Goal: Information Seeking & Learning: Learn about a topic

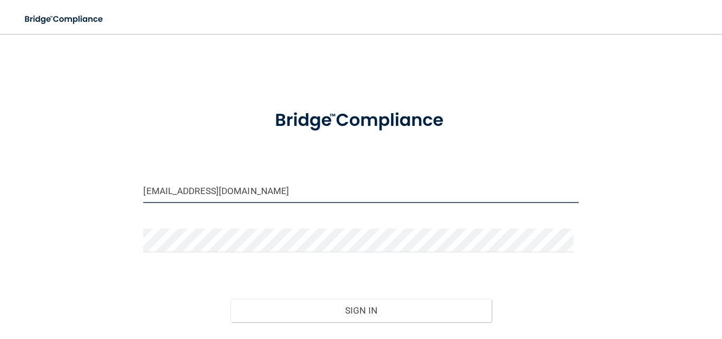
drag, startPoint x: 262, startPoint y: 183, endPoint x: 89, endPoint y: 208, distance: 174.6
click at [89, 208] on div "[EMAIL_ADDRESS][DOMAIN_NAME] Invalid email/password. You don't have permission …" at bounding box center [361, 209] width 680 height 330
click at [94, 205] on div "[EMAIL_ADDRESS][DOMAIN_NAME] Invalid email/password. You don't have permission …" at bounding box center [361, 209] width 680 height 330
drag, startPoint x: 273, startPoint y: 187, endPoint x: 134, endPoint y: 209, distance: 140.8
click at [135, 209] on div "[EMAIL_ADDRESS][DOMAIN_NAME]" at bounding box center [360, 195] width 451 height 32
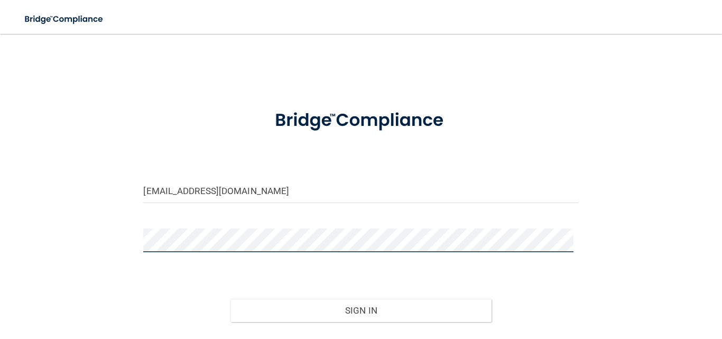
click at [71, 276] on div "[EMAIL_ADDRESS][DOMAIN_NAME] Invalid email/password. You don't have permission …" at bounding box center [361, 209] width 680 height 330
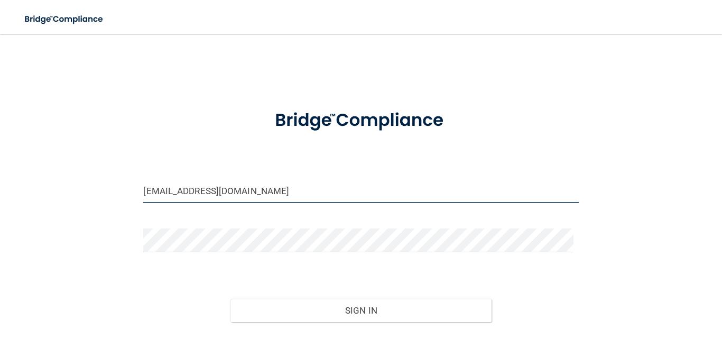
drag, startPoint x: 250, startPoint y: 202, endPoint x: 66, endPoint y: 224, distance: 185.2
click at [66, 224] on div "[EMAIL_ADDRESS][DOMAIN_NAME] Invalid email/password. You don't have permission …" at bounding box center [361, 209] width 680 height 330
drag, startPoint x: 75, startPoint y: 217, endPoint x: 90, endPoint y: 215, distance: 15.4
click at [76, 217] on div "[EMAIL_ADDRESS][DOMAIN_NAME] Invalid email/password. You don't have permission …" at bounding box center [361, 209] width 680 height 330
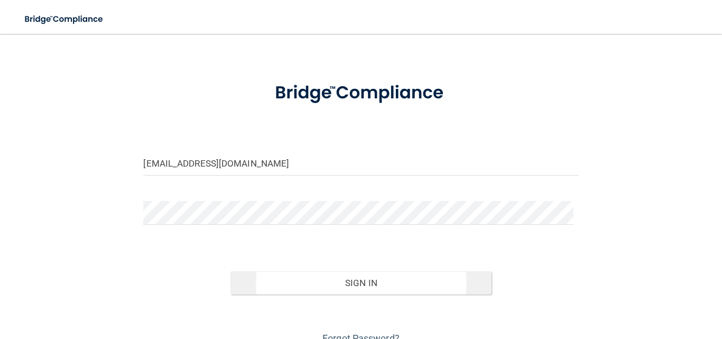
scroll to position [53, 0]
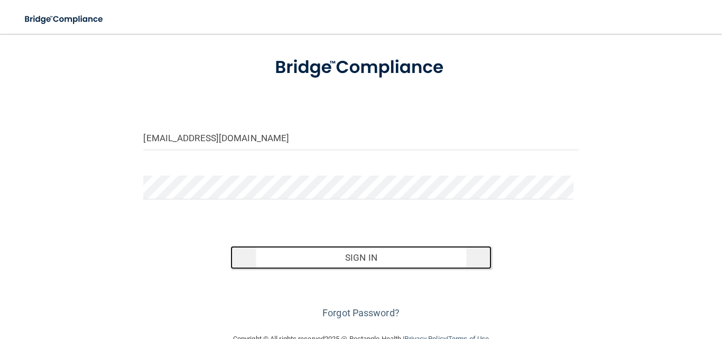
click at [334, 260] on button "Sign In" at bounding box center [360, 257] width 261 height 23
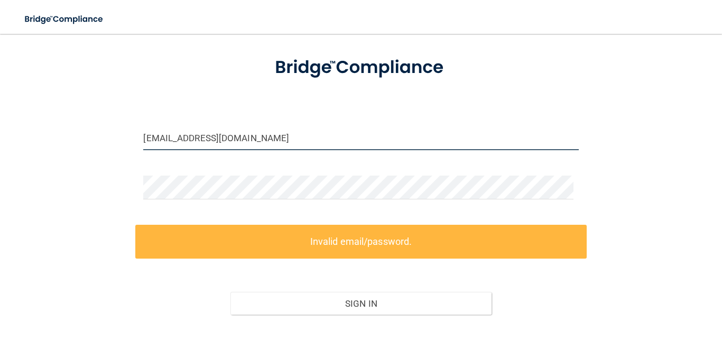
drag, startPoint x: 172, startPoint y: 155, endPoint x: 139, endPoint y: 159, distance: 33.5
click at [139, 159] on div "[EMAIL_ADDRESS][DOMAIN_NAME] Invalid email/password. You don't have permission …" at bounding box center [361, 180] width 680 height 376
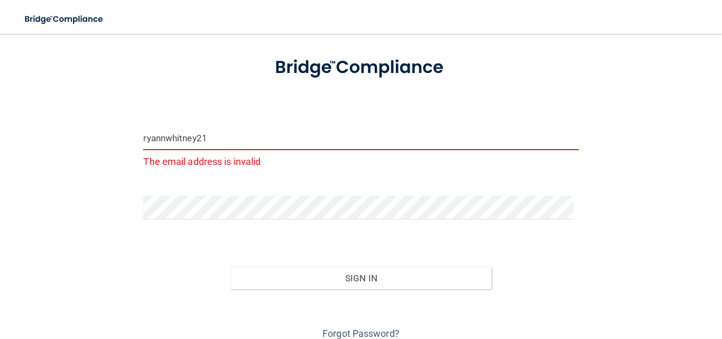
type input "[EMAIL_ADDRESS][DOMAIN_NAME]"
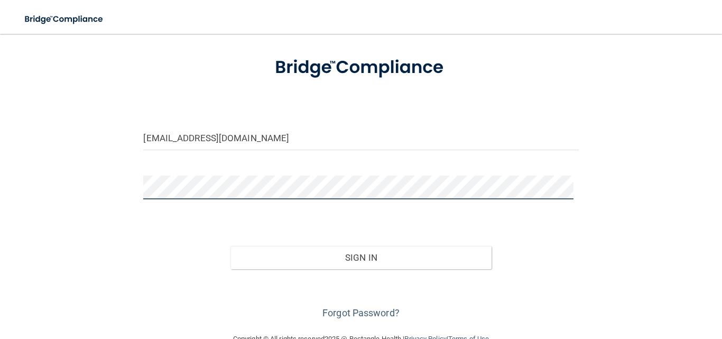
click at [0, 212] on main "[EMAIL_ADDRESS][DOMAIN_NAME] Invalid email/password. You don't have permission …" at bounding box center [361, 186] width 722 height 305
click at [230, 246] on button "Sign In" at bounding box center [360, 257] width 261 height 23
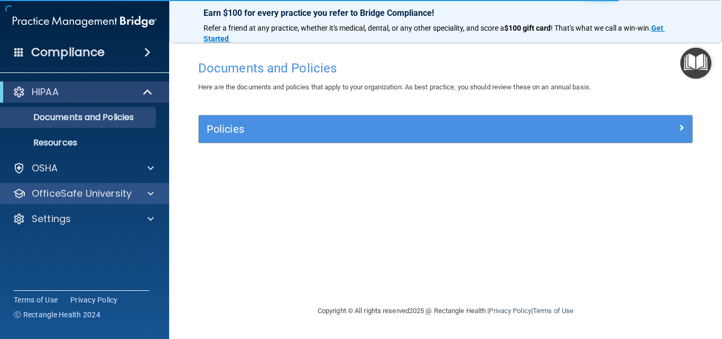
click at [108, 184] on div "OfficeSafe University" at bounding box center [85, 193] width 170 height 21
click at [125, 193] on p "OfficeSafe University" at bounding box center [82, 193] width 100 height 13
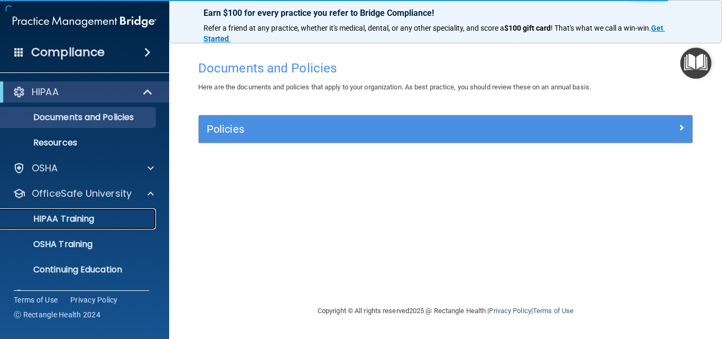
click at [126, 223] on div "HIPAA Training" at bounding box center [79, 219] width 144 height 11
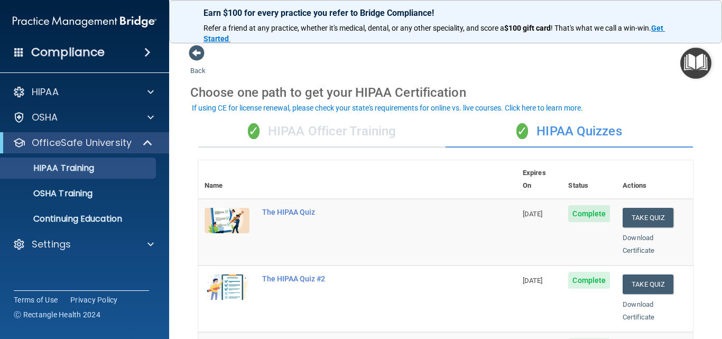
click at [367, 132] on div "✓ HIPAA Officer Training" at bounding box center [321, 132] width 247 height 32
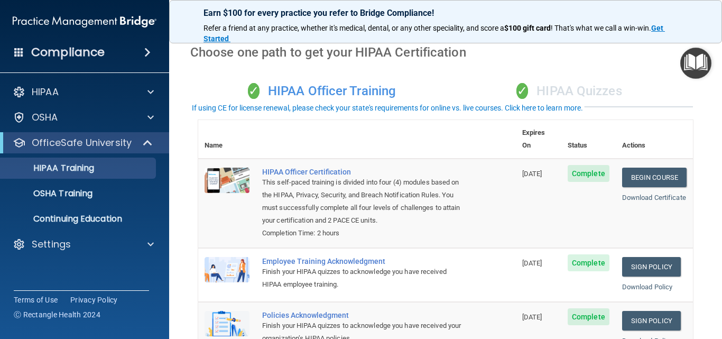
scroll to position [106, 0]
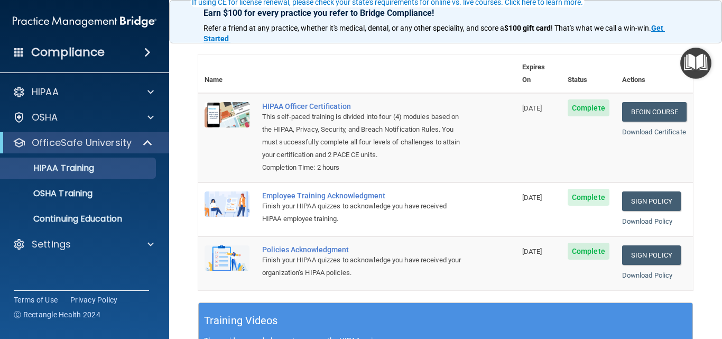
click at [118, 43] on div "Compliance" at bounding box center [84, 52] width 169 height 23
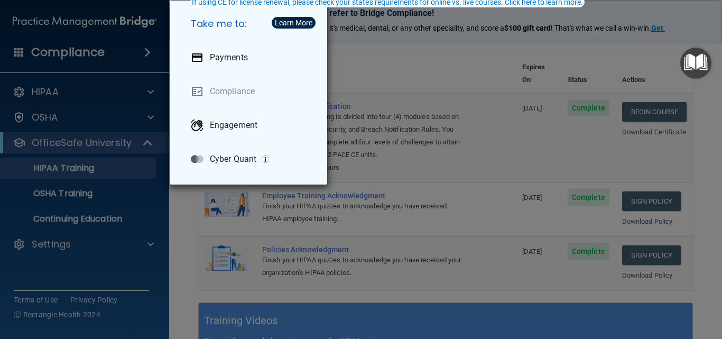
click at [348, 86] on div "Take me to: Payments Compliance Engagement Cyber Quant" at bounding box center [361, 169] width 722 height 339
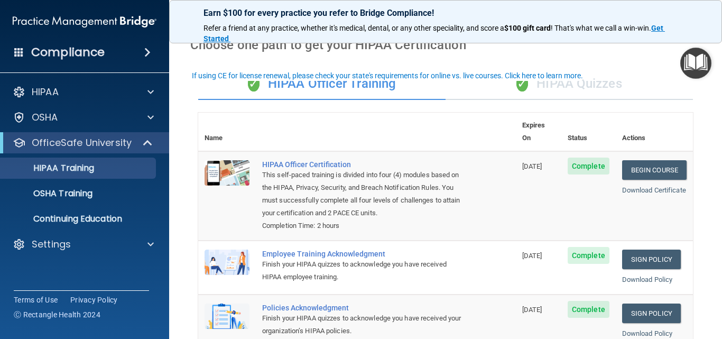
scroll to position [0, 0]
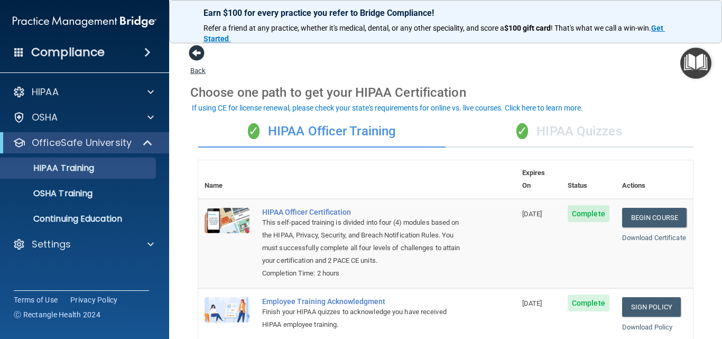
click at [197, 57] on span at bounding box center [197, 53] width 16 height 16
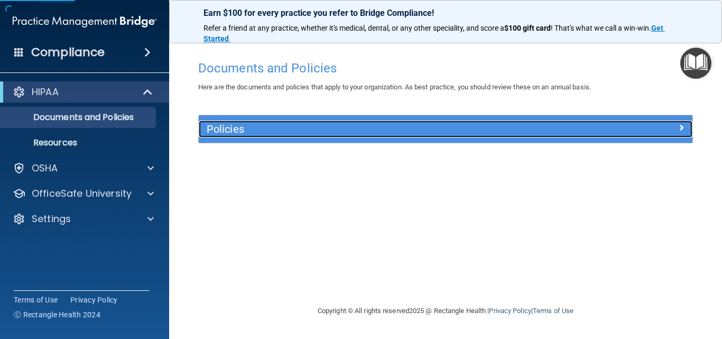
click at [286, 134] on h5 "Policies" at bounding box center [384, 129] width 355 height 12
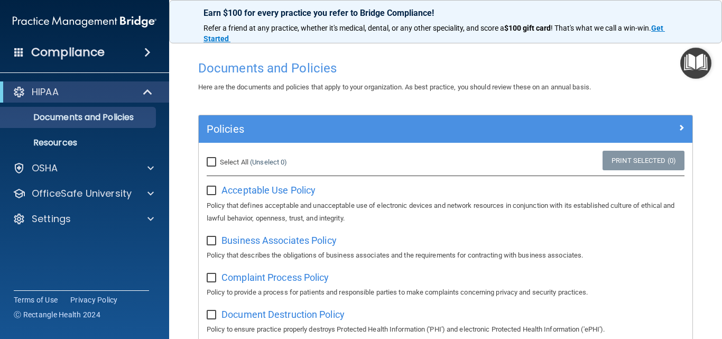
click at [296, 197] on div "Acceptable Use Policy Policy that defines acceptable and unacceptable use of el…" at bounding box center [446, 202] width 478 height 43
click at [294, 193] on span "Acceptable Use Policy" at bounding box center [268, 189] width 94 height 11
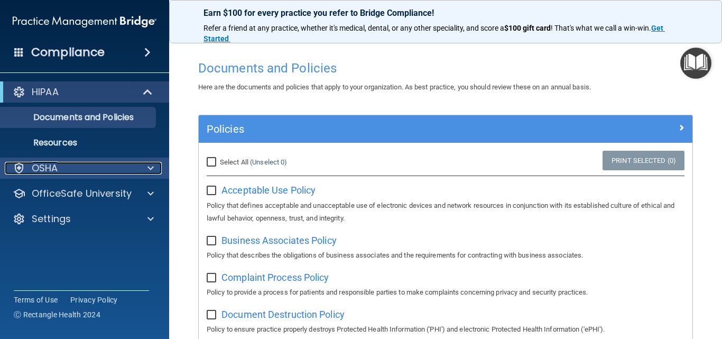
click at [83, 170] on div "OSHA" at bounding box center [70, 168] width 131 height 13
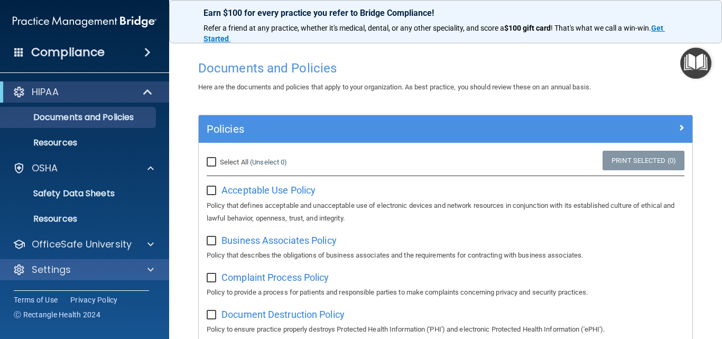
click at [126, 262] on div "Settings" at bounding box center [85, 269] width 170 height 21
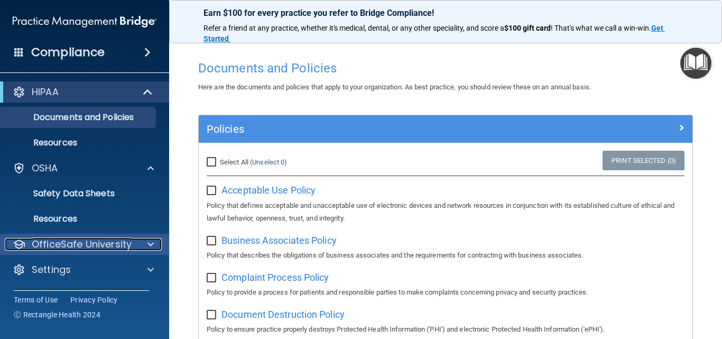
click at [125, 244] on p "OfficeSafe University" at bounding box center [82, 244] width 100 height 13
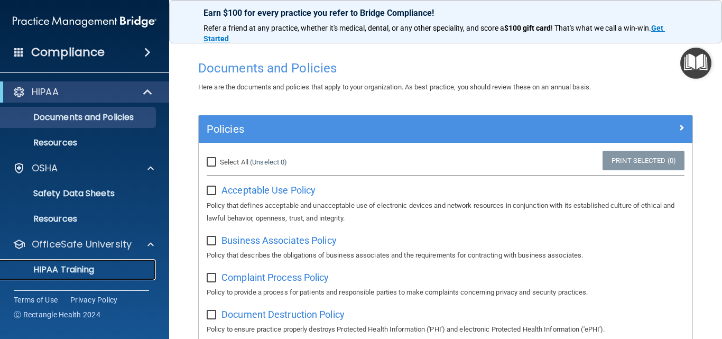
click at [135, 269] on div "HIPAA Training" at bounding box center [79, 269] width 144 height 11
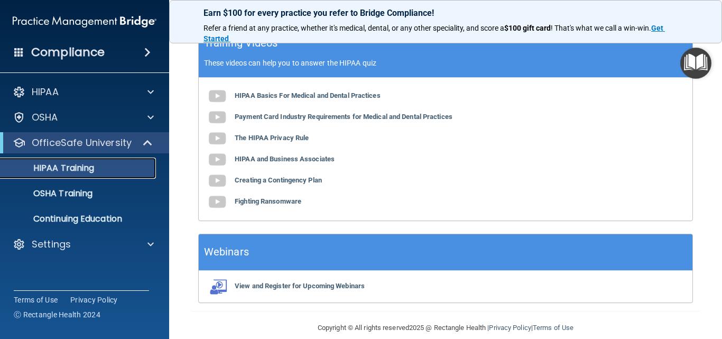
scroll to position [495, 0]
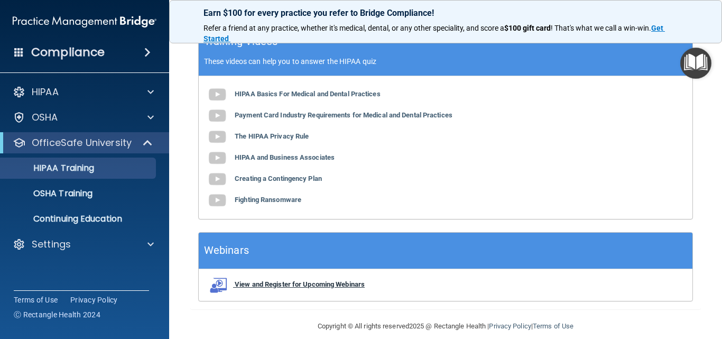
click at [327, 280] on b "View and Register for Upcoming Webinars" at bounding box center [300, 284] width 130 height 8
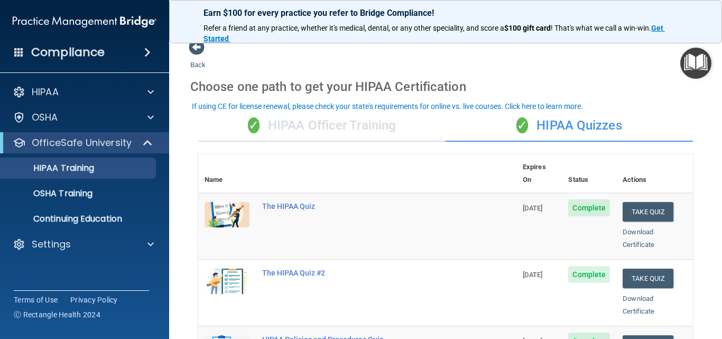
scroll to position [0, 0]
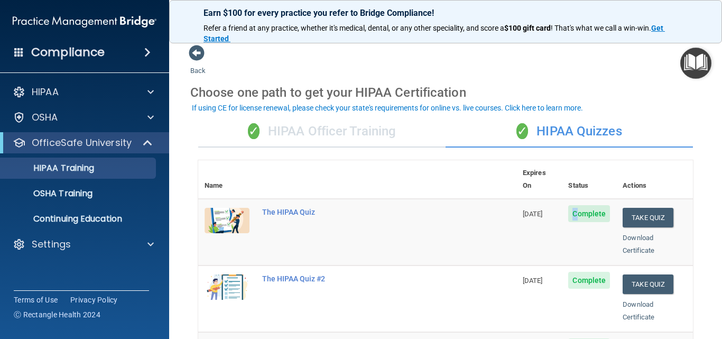
click at [568, 205] on span "Complete" at bounding box center [589, 213] width 42 height 17
click at [235, 208] on img at bounding box center [227, 220] width 45 height 25
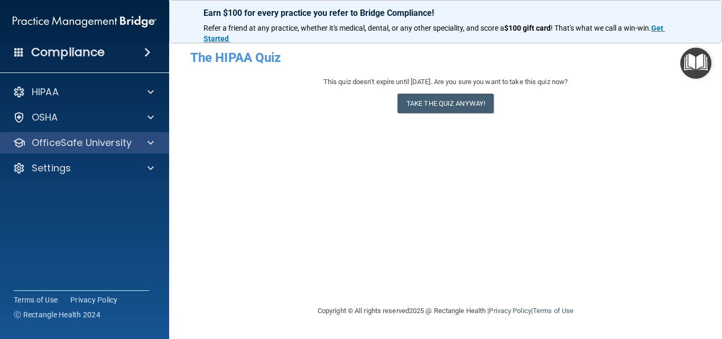
click at [108, 134] on div "OfficeSafe University" at bounding box center [85, 142] width 170 height 21
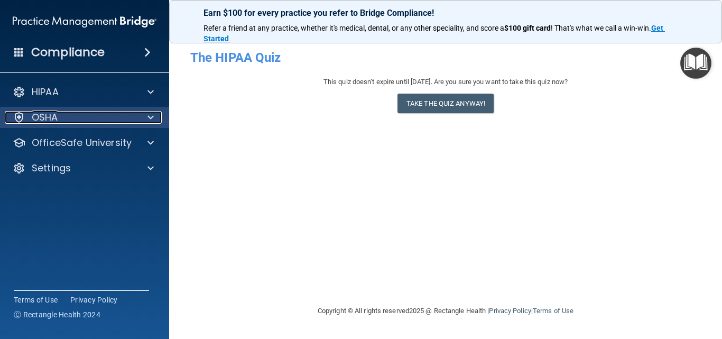
click at [90, 113] on div "OSHA" at bounding box center [70, 117] width 131 height 13
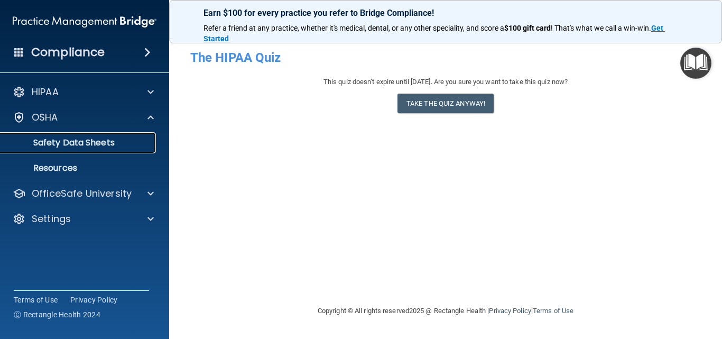
click at [106, 144] on p "Safety Data Sheets" at bounding box center [79, 142] width 144 height 11
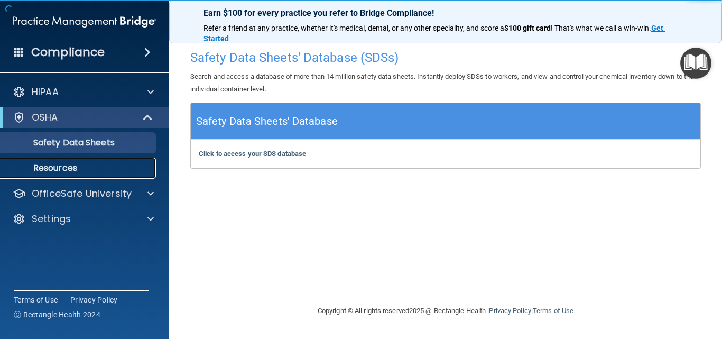
click at [121, 165] on p "Resources" at bounding box center [79, 168] width 144 height 11
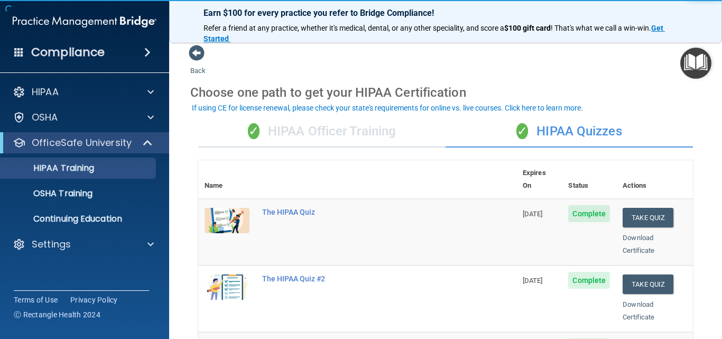
click at [315, 132] on div "✓ HIPAA Officer Training" at bounding box center [321, 132] width 247 height 32
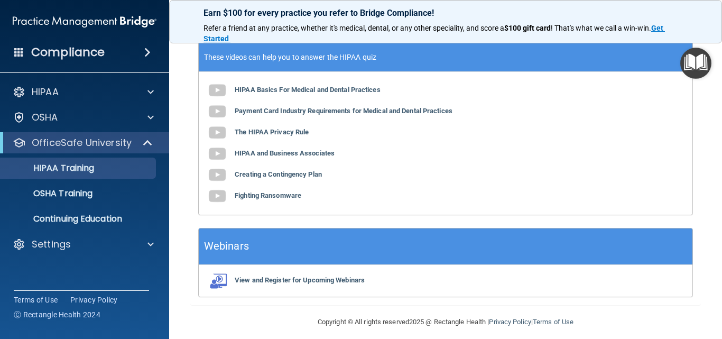
scroll to position [398, 0]
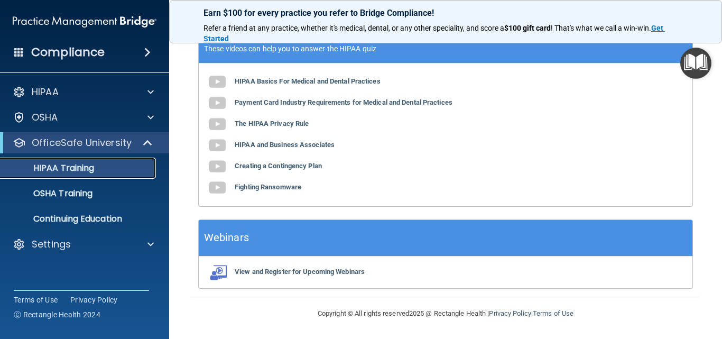
click at [74, 174] on link "HIPAA Training" at bounding box center [72, 168] width 167 height 21
click at [79, 176] on link "HIPAA Training" at bounding box center [72, 168] width 167 height 21
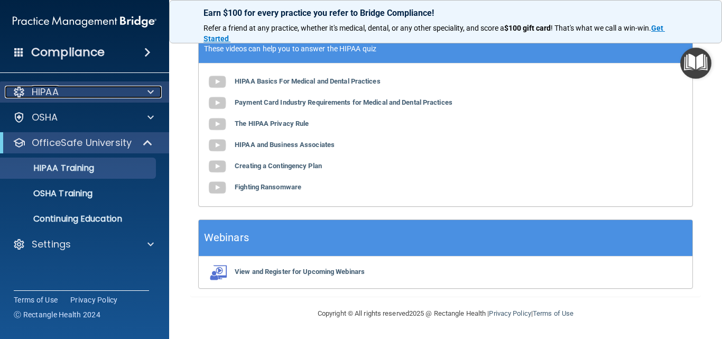
click at [150, 87] on span at bounding box center [150, 92] width 6 height 13
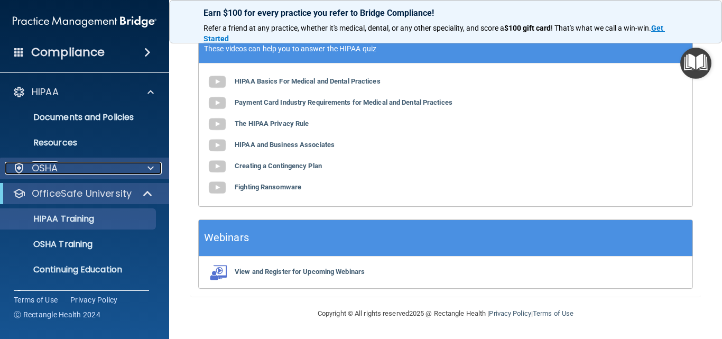
click at [150, 165] on span at bounding box center [150, 168] width 6 height 13
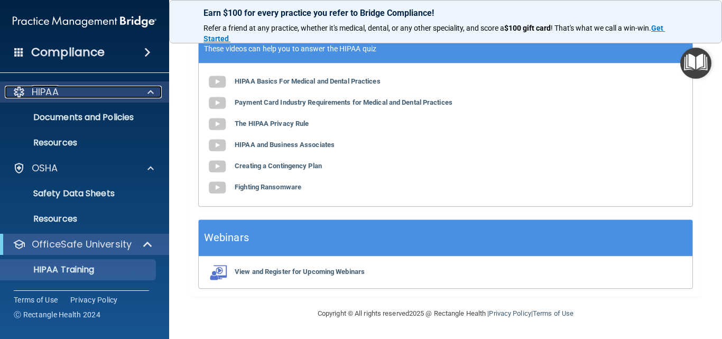
click at [151, 94] on span at bounding box center [150, 92] width 6 height 13
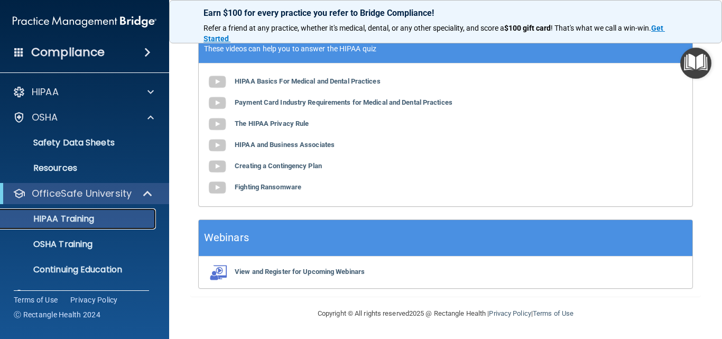
click at [71, 220] on p "HIPAA Training" at bounding box center [50, 219] width 87 height 11
click at [76, 247] on p "OSHA Training" at bounding box center [50, 244] width 86 height 11
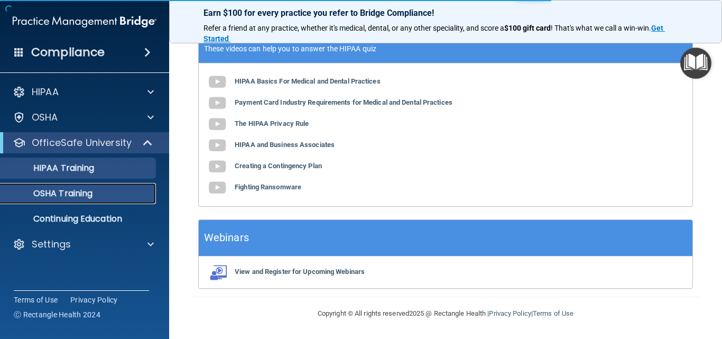
scroll to position [232, 0]
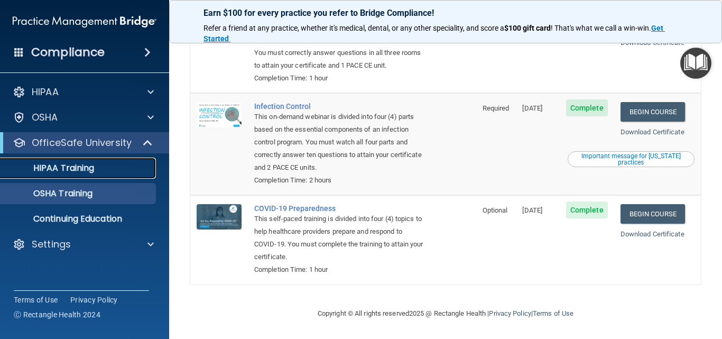
click at [71, 168] on p "HIPAA Training" at bounding box center [50, 168] width 87 height 11
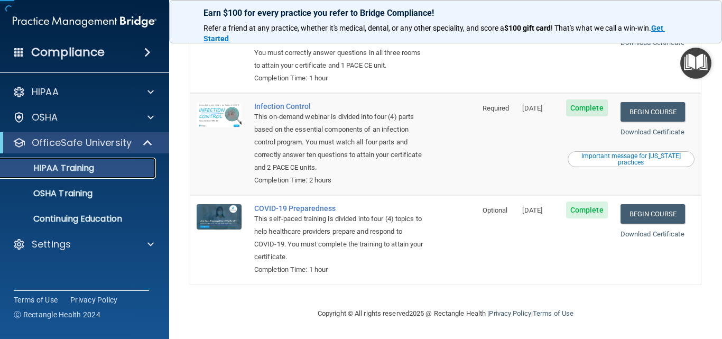
click at [71, 168] on p "HIPAA Training" at bounding box center [50, 168] width 87 height 11
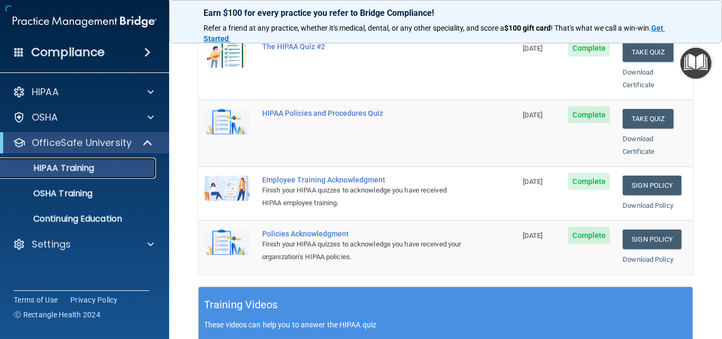
scroll to position [495, 0]
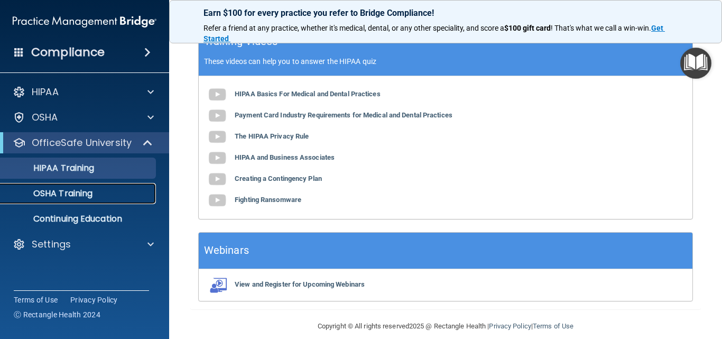
click at [89, 192] on p "OSHA Training" at bounding box center [50, 193] width 86 height 11
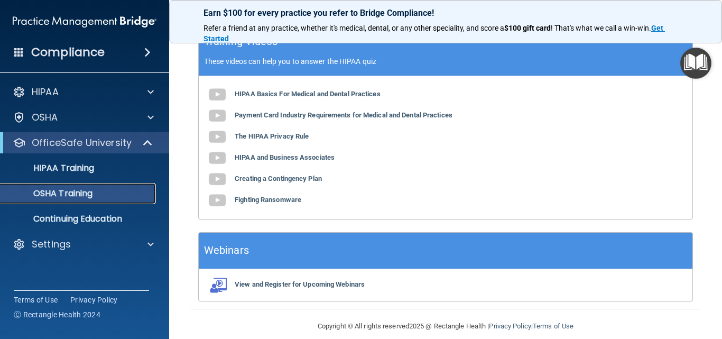
click at [89, 192] on p "OSHA Training" at bounding box center [50, 193] width 86 height 11
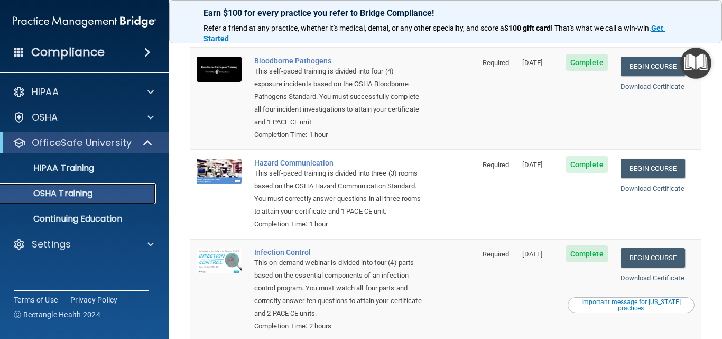
scroll to position [21, 0]
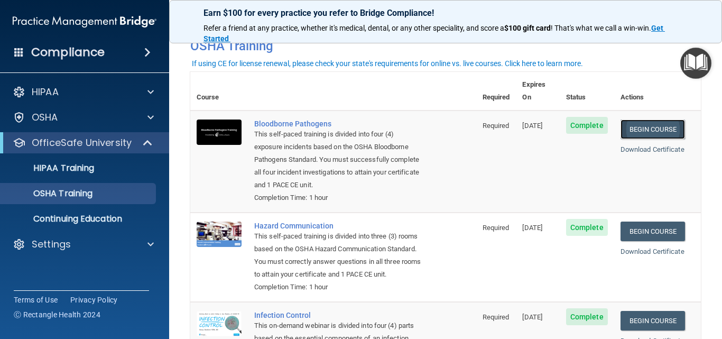
click at [658, 119] on link "Begin Course" at bounding box center [653, 129] width 64 height 20
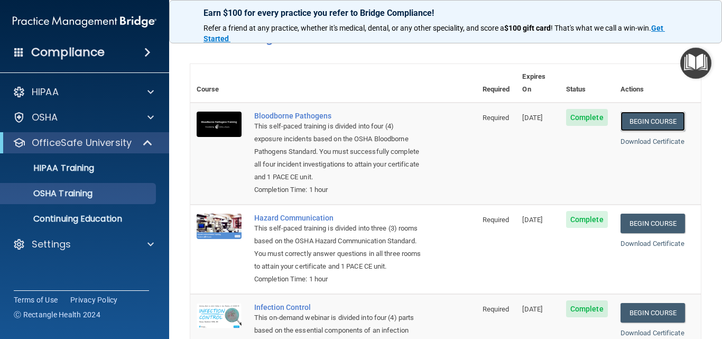
scroll to position [0, 0]
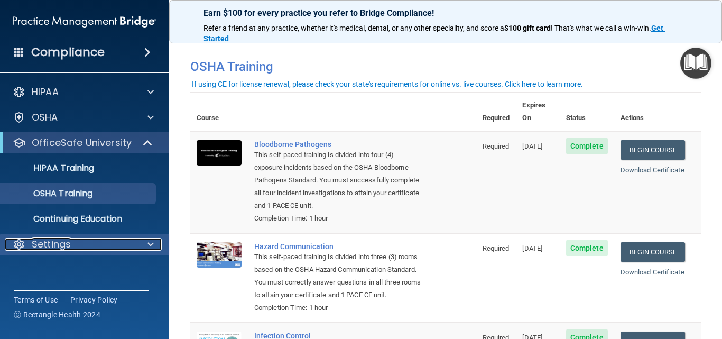
click at [57, 239] on p "Settings" at bounding box center [51, 244] width 39 height 13
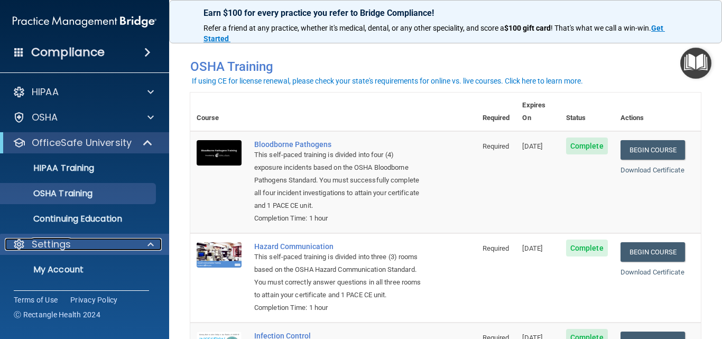
scroll to position [3, 0]
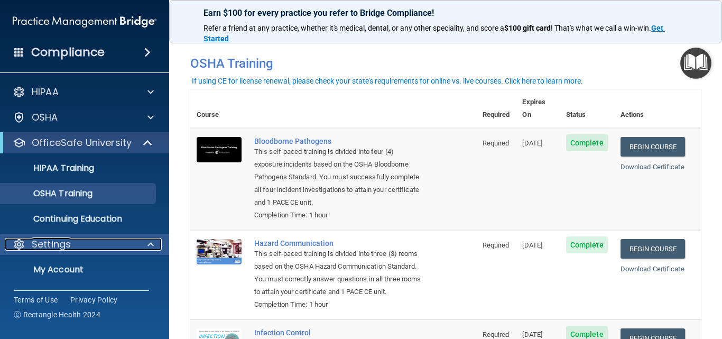
click at [61, 245] on p "Settings" at bounding box center [51, 244] width 39 height 13
click at [68, 243] on p "Settings" at bounding box center [51, 244] width 39 height 13
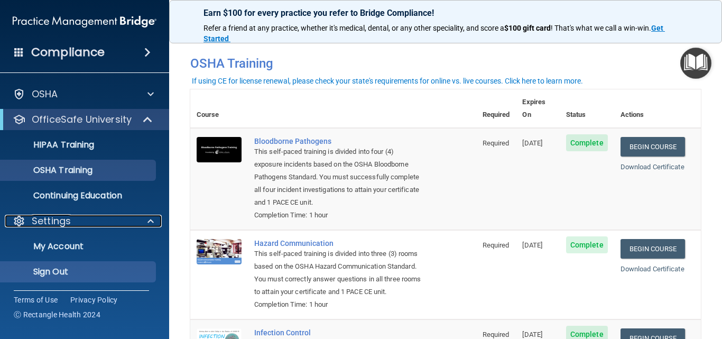
scroll to position [24, 0]
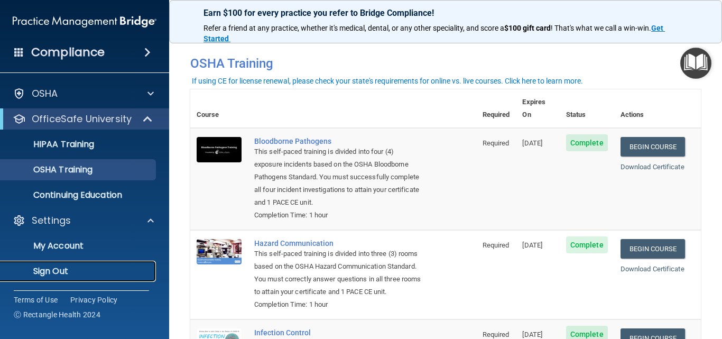
click at [72, 274] on p "Sign Out" at bounding box center [79, 271] width 144 height 11
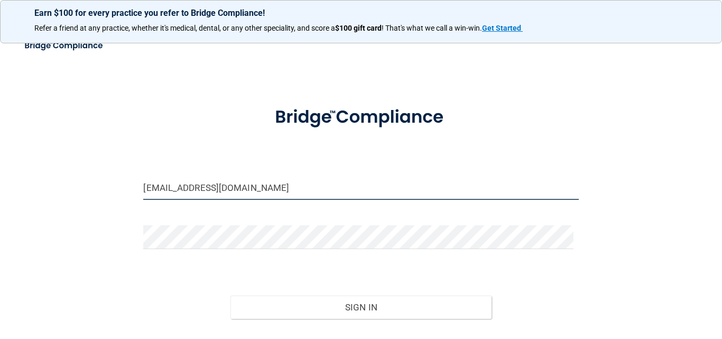
drag, startPoint x: 315, startPoint y: 192, endPoint x: 86, endPoint y: 210, distance: 230.2
click at [86, 210] on div "tybrooks1974@comcast.net Invalid email/password. You don't have permission to a…" at bounding box center [361, 206] width 680 height 330
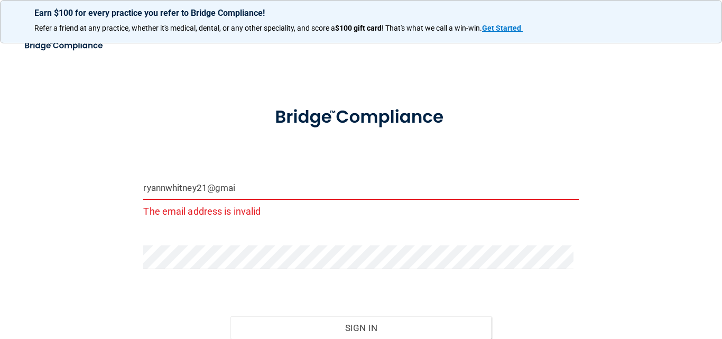
type input "[EMAIL_ADDRESS][DOMAIN_NAME]"
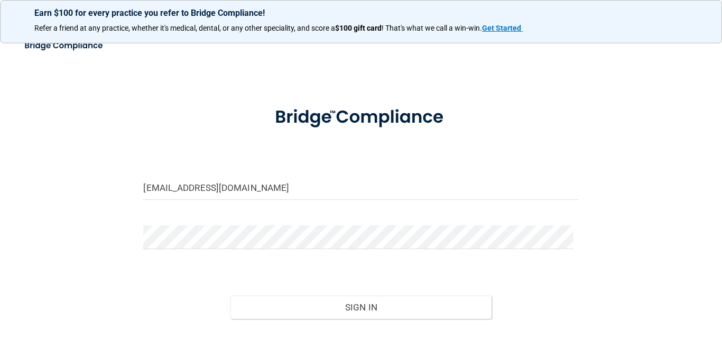
drag, startPoint x: 250, startPoint y: 252, endPoint x: 244, endPoint y: 250, distance: 6.7
click at [245, 250] on div at bounding box center [360, 241] width 451 height 32
click at [0, 241] on main "ryannwhitney21@gmail.com Invalid email/password. You don't have permission to a…" at bounding box center [361, 186] width 722 height 305
click at [230, 295] on button "Sign In" at bounding box center [360, 306] width 261 height 23
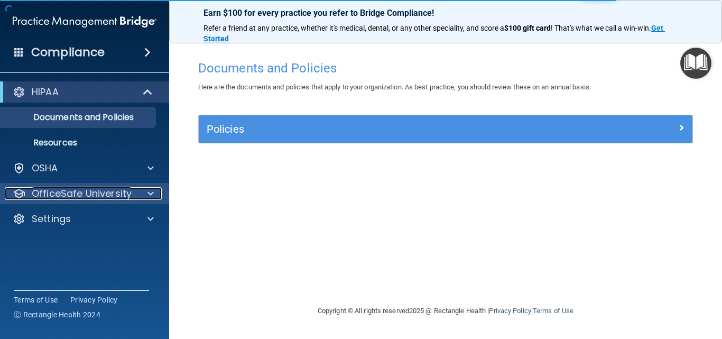
click at [82, 188] on p "OfficeSafe University" at bounding box center [82, 193] width 100 height 13
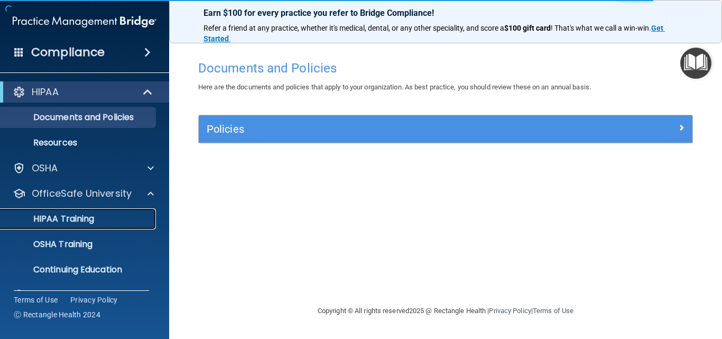
click at [94, 226] on link "HIPAA Training" at bounding box center [72, 218] width 167 height 21
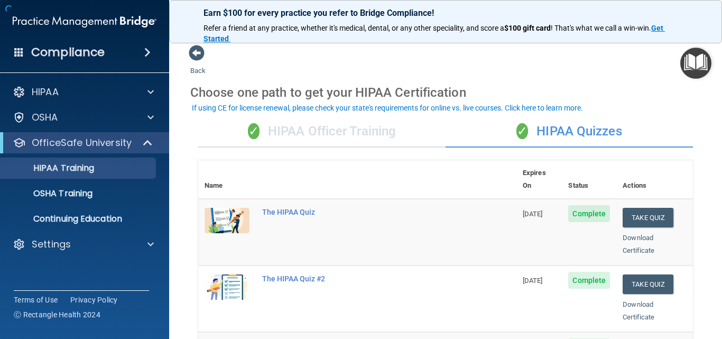
click at [302, 127] on div "✓ HIPAA Officer Training" at bounding box center [321, 132] width 247 height 32
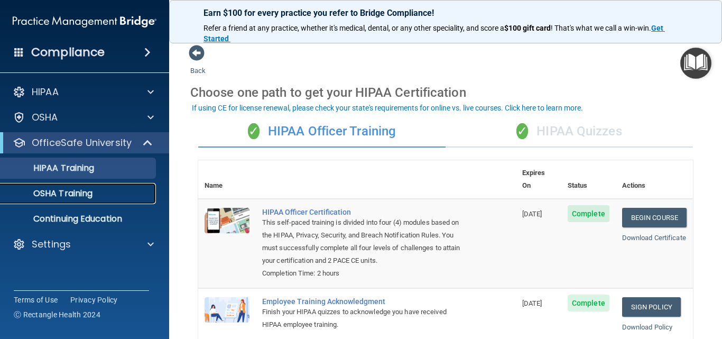
click at [107, 193] on div "OSHA Training" at bounding box center [79, 193] width 144 height 11
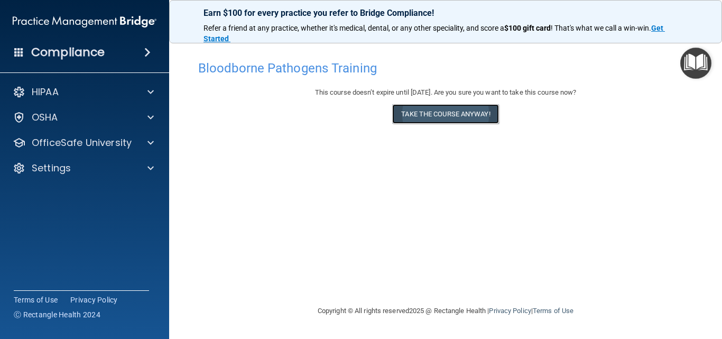
click at [481, 117] on button "Take the course anyway!" at bounding box center [445, 114] width 106 height 20
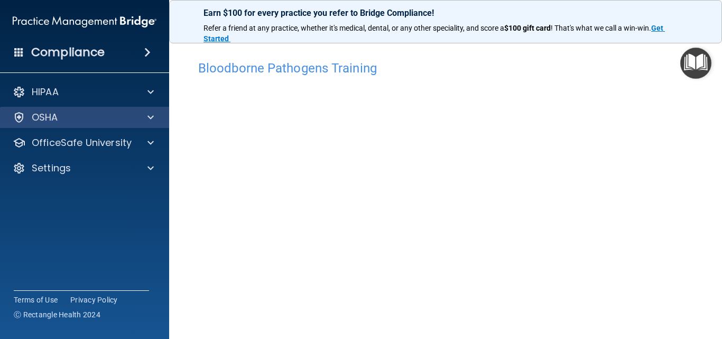
click at [62, 110] on div "OSHA" at bounding box center [85, 117] width 170 height 21
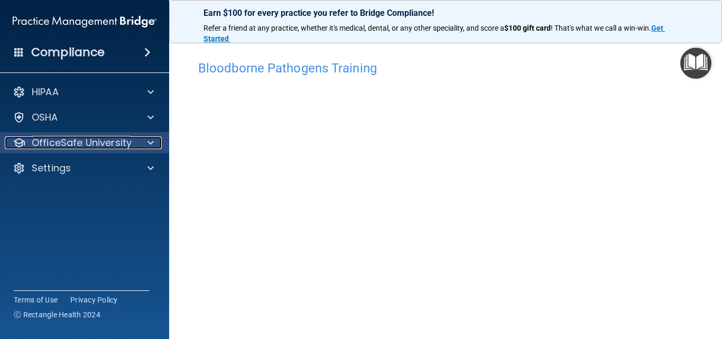
click at [113, 143] on p "OfficeSafe University" at bounding box center [82, 142] width 100 height 13
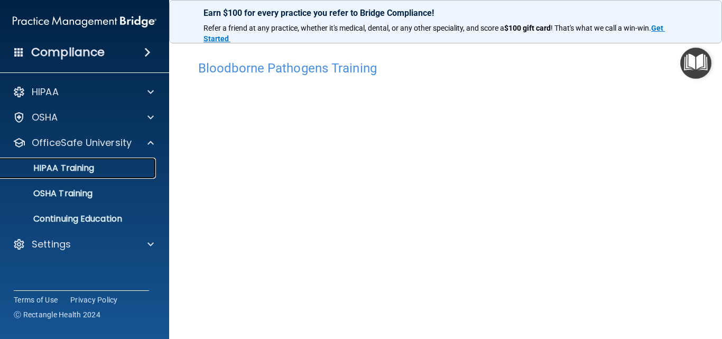
click at [136, 168] on div "HIPAA Training" at bounding box center [79, 168] width 144 height 11
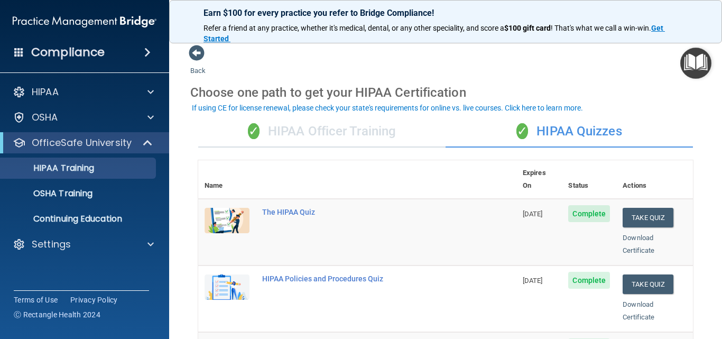
click at [698, 62] on img "Open Resource Center" at bounding box center [695, 63] width 31 height 31
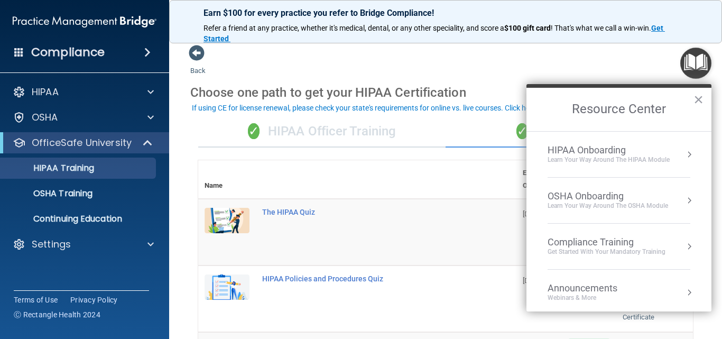
click at [605, 141] on li "HIPAA Onboarding Learn Your Way around the HIPAA module" at bounding box center [619, 155] width 143 height 46
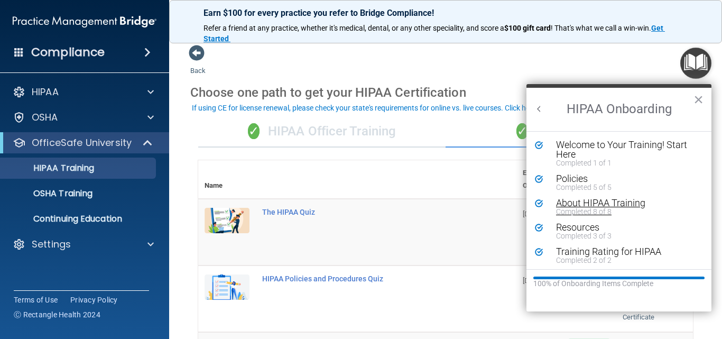
click at [638, 204] on div "About HIPAA Training" at bounding box center [623, 203] width 134 height 10
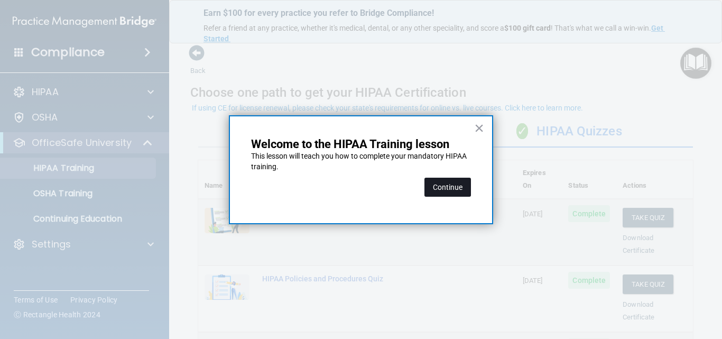
click at [456, 193] on button "Continue" at bounding box center [447, 187] width 47 height 19
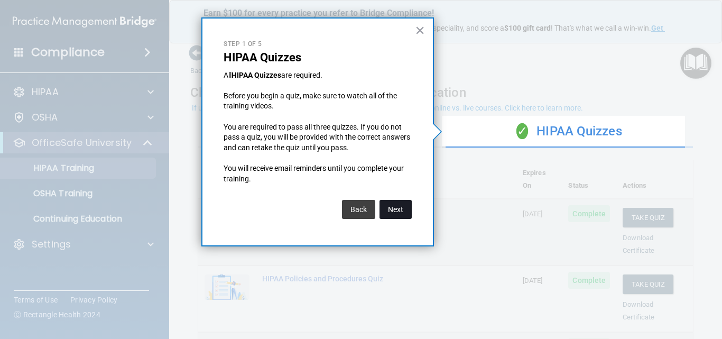
click at [394, 214] on button "Next" at bounding box center [396, 209] width 32 height 19
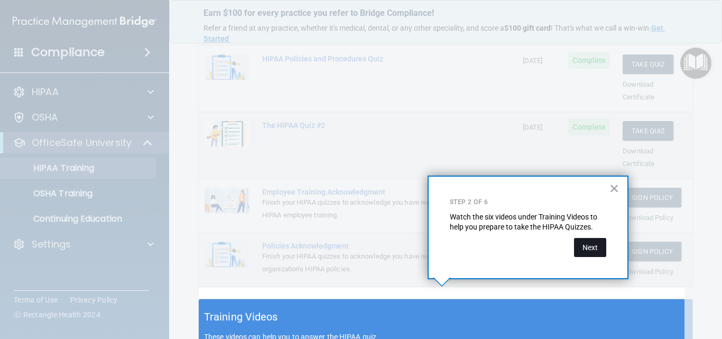
click at [598, 245] on button "Next" at bounding box center [590, 247] width 32 height 19
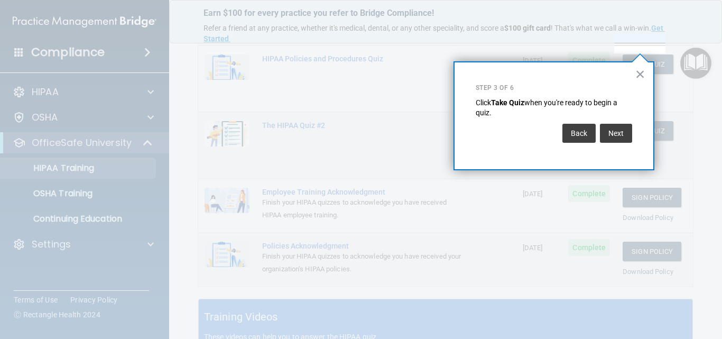
scroll to position [161, 0]
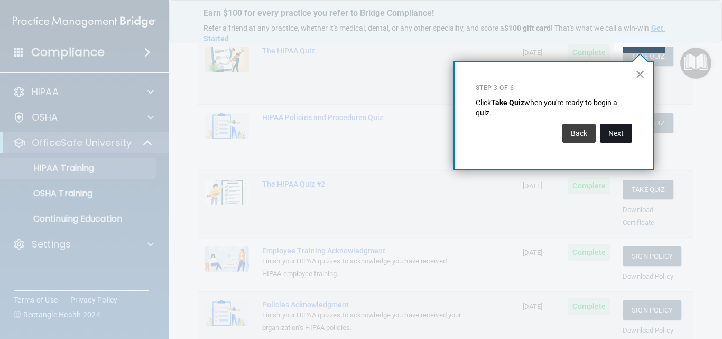
click at [609, 133] on button "Next" at bounding box center [616, 133] width 32 height 19
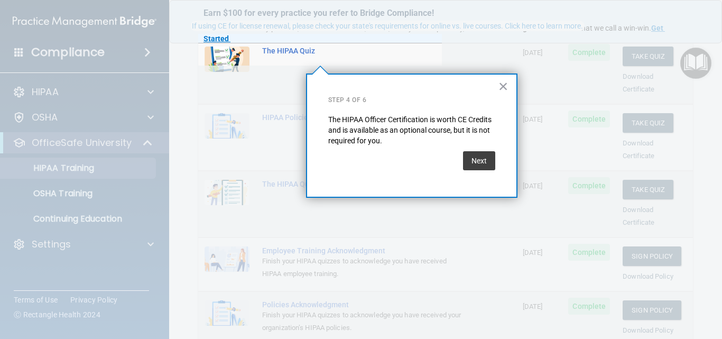
scroll to position [82, 0]
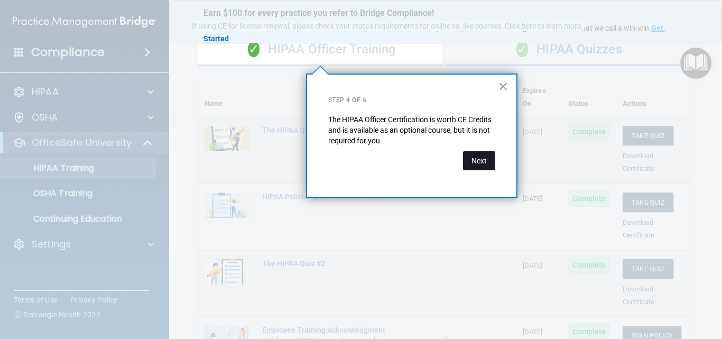
click at [485, 163] on button "Next" at bounding box center [479, 160] width 32 height 19
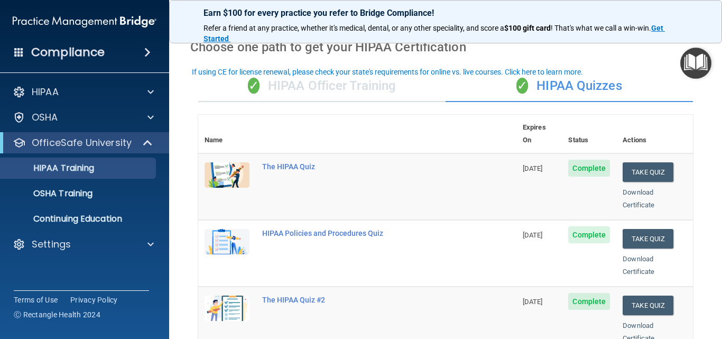
scroll to position [0, 0]
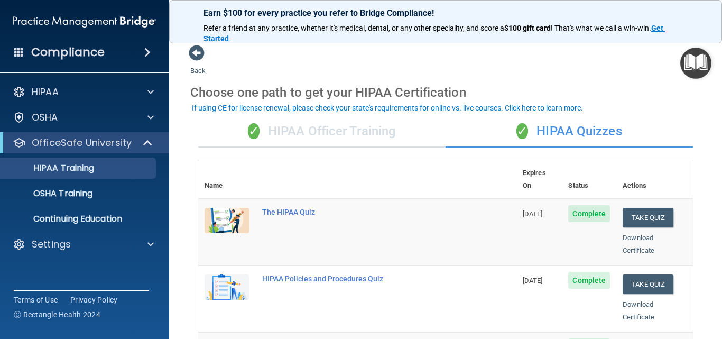
click at [110, 206] on ul "HIPAA Training OSHA Training Continuing Education" at bounding box center [84, 191] width 191 height 76
click at [104, 201] on link "OSHA Training" at bounding box center [72, 193] width 167 height 21
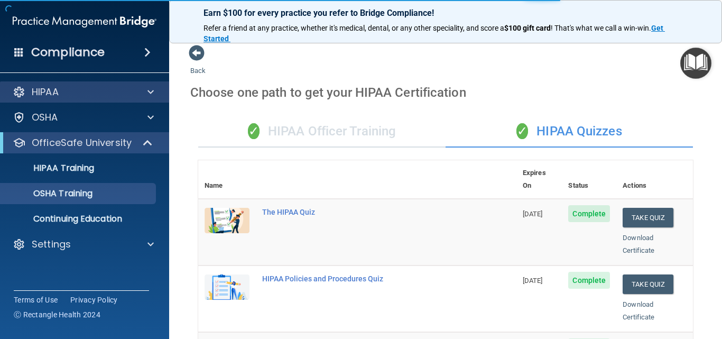
click at [79, 102] on div "HIPAA" at bounding box center [85, 91] width 170 height 21
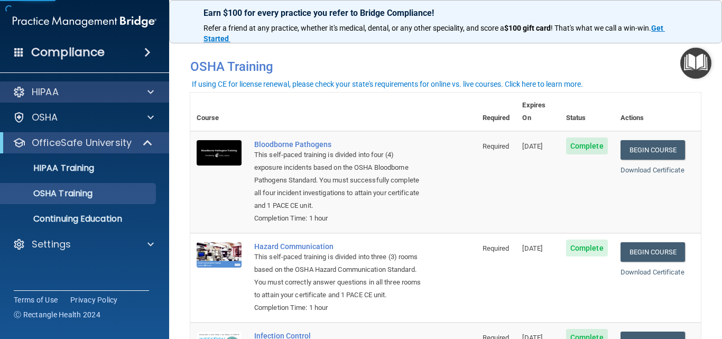
click at [79, 102] on div "HIPAA" at bounding box center [85, 91] width 170 height 21
click at [90, 97] on div "HIPAA" at bounding box center [70, 92] width 131 height 13
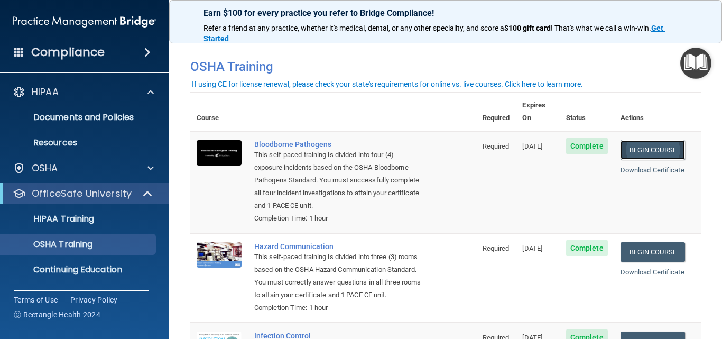
click at [650, 140] on link "Begin Course" at bounding box center [653, 150] width 64 height 20
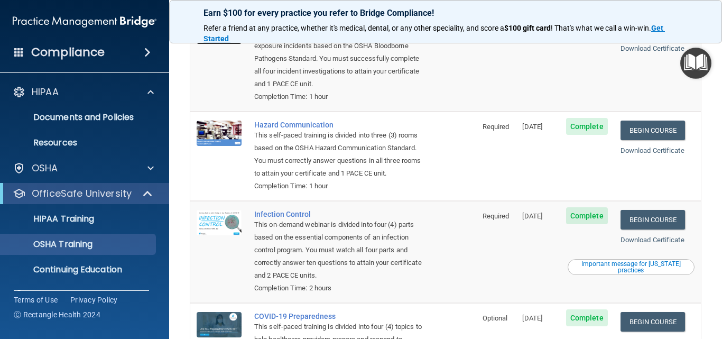
scroll to position [106, 0]
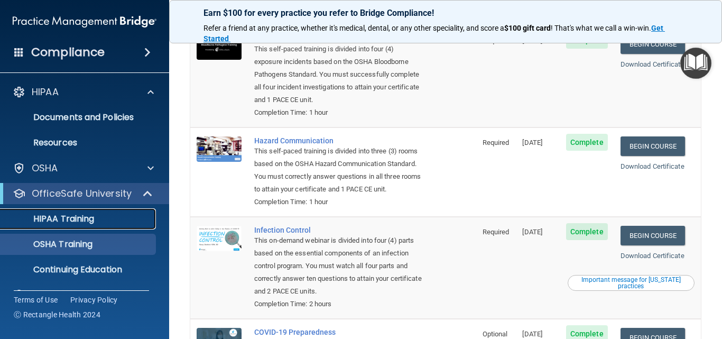
click at [73, 219] on p "HIPAA Training" at bounding box center [50, 219] width 87 height 11
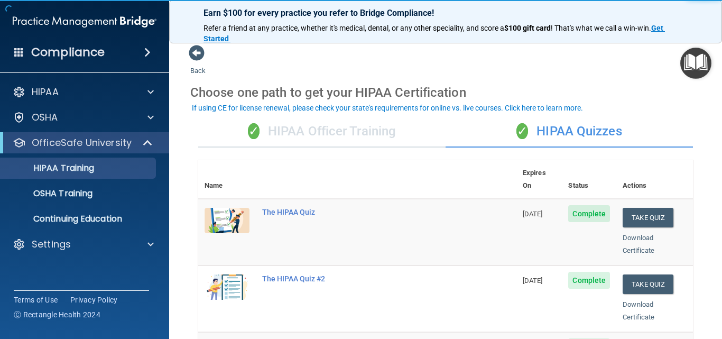
click at [400, 123] on div "✓ HIPAA Officer Training" at bounding box center [321, 132] width 247 height 32
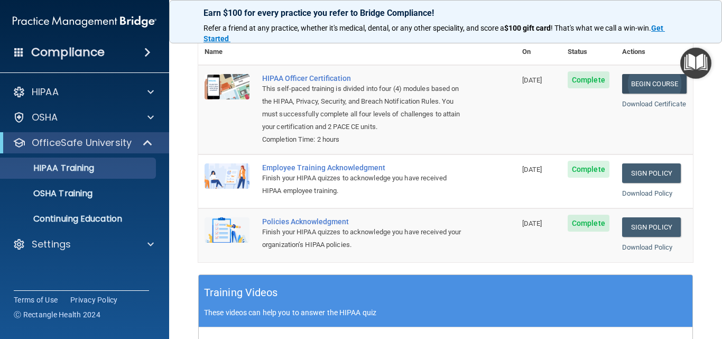
scroll to position [81, 0]
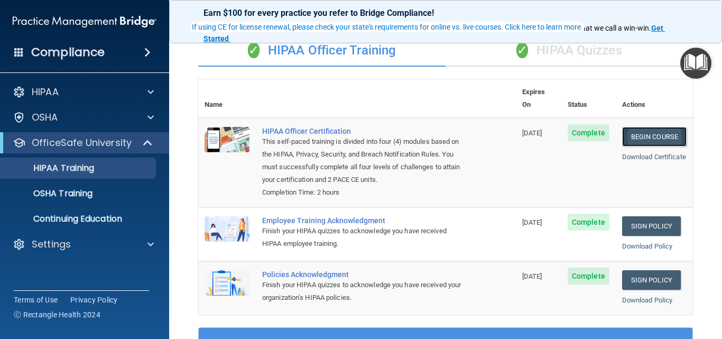
click at [653, 127] on link "Begin Course" at bounding box center [654, 137] width 64 height 20
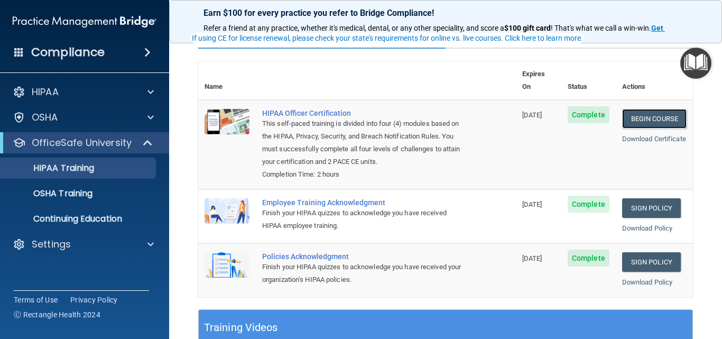
scroll to position [0, 0]
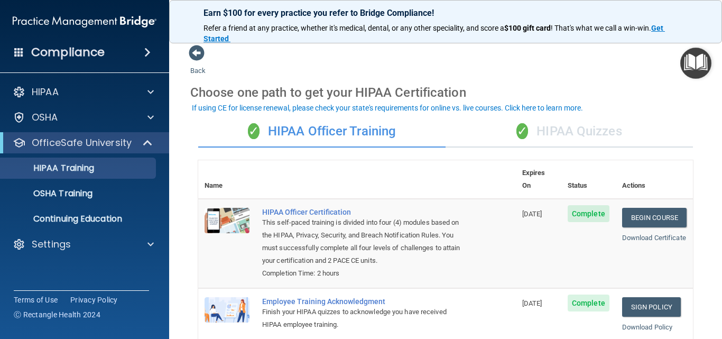
click at [564, 130] on div "✓ HIPAA Quizzes" at bounding box center [569, 132] width 247 height 32
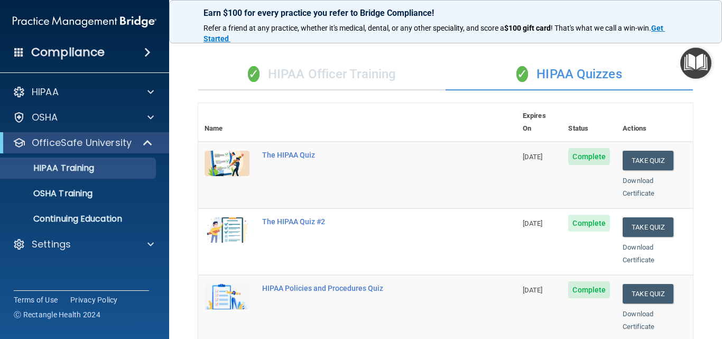
scroll to position [53, 0]
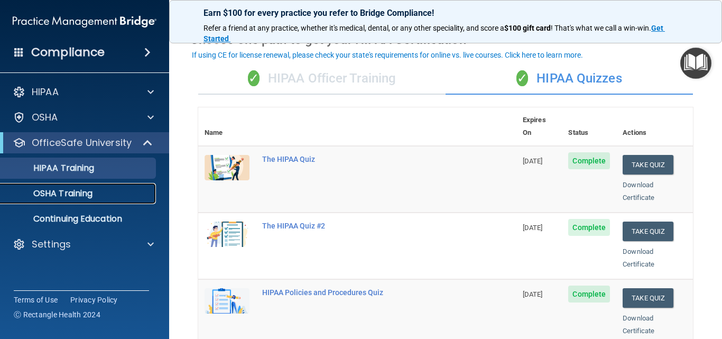
click at [86, 184] on link "OSHA Training" at bounding box center [72, 193] width 167 height 21
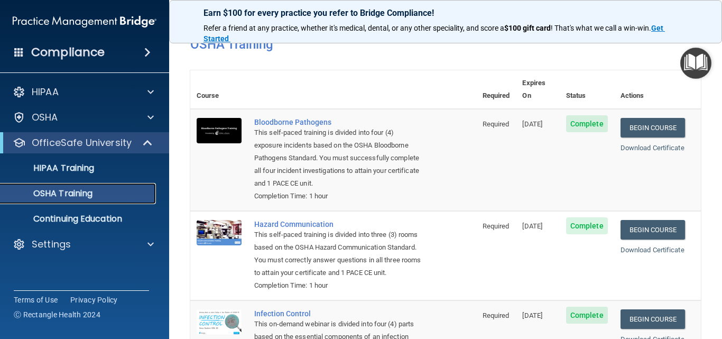
scroll to position [21, 0]
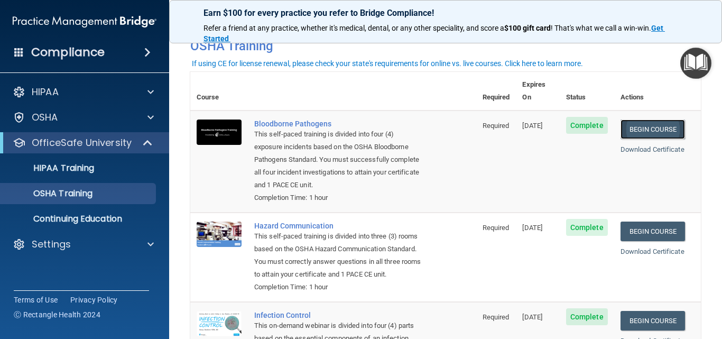
click at [643, 122] on link "Begin Course" at bounding box center [653, 129] width 64 height 20
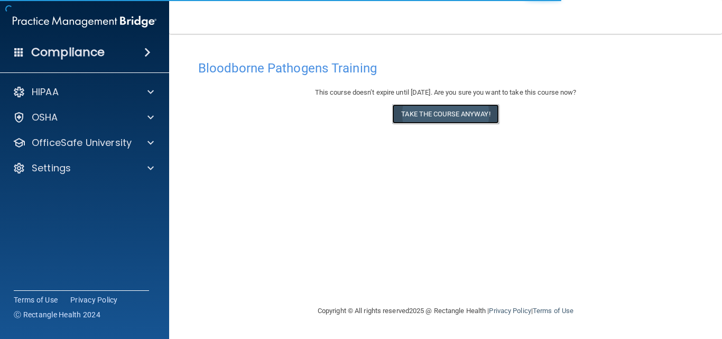
click at [452, 116] on button "Take the course anyway!" at bounding box center [445, 114] width 106 height 20
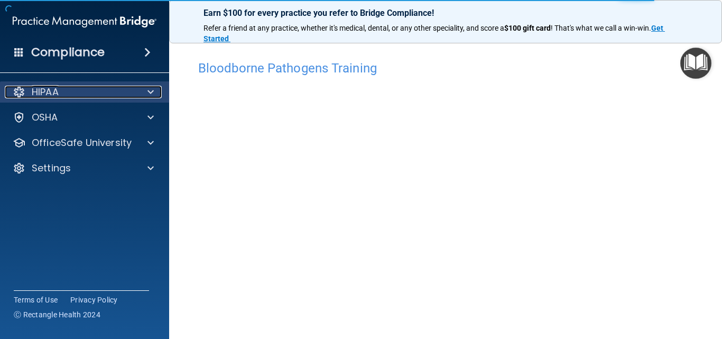
click at [73, 93] on div "HIPAA" at bounding box center [70, 92] width 131 height 13
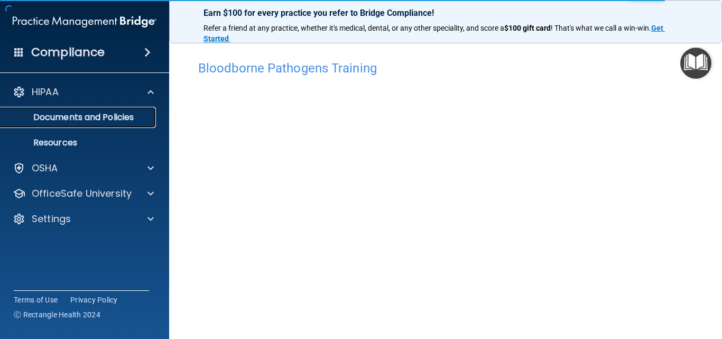
click at [82, 112] on p "Documents and Policies" at bounding box center [79, 117] width 144 height 11
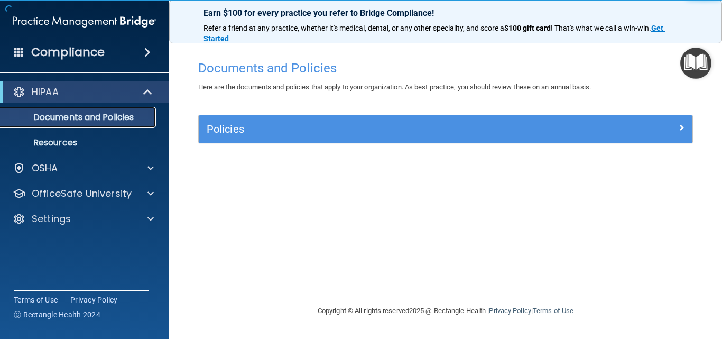
click at [99, 117] on p "Documents and Policies" at bounding box center [79, 117] width 144 height 11
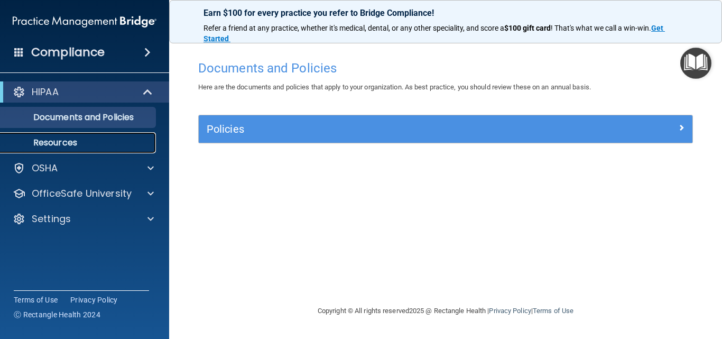
click at [97, 135] on link "Resources" at bounding box center [72, 142] width 167 height 21
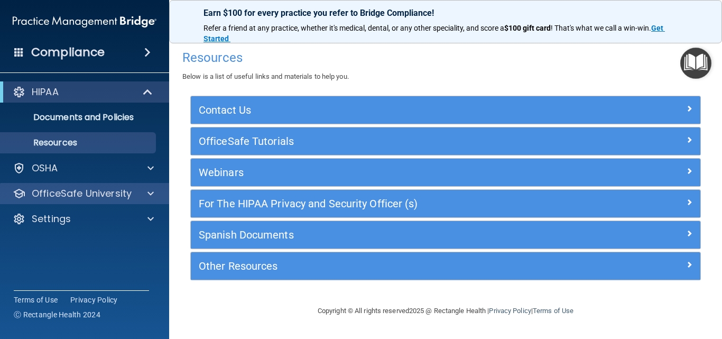
click at [112, 202] on div "OfficeSafe University" at bounding box center [85, 193] width 170 height 21
click at [149, 193] on span at bounding box center [150, 193] width 6 height 13
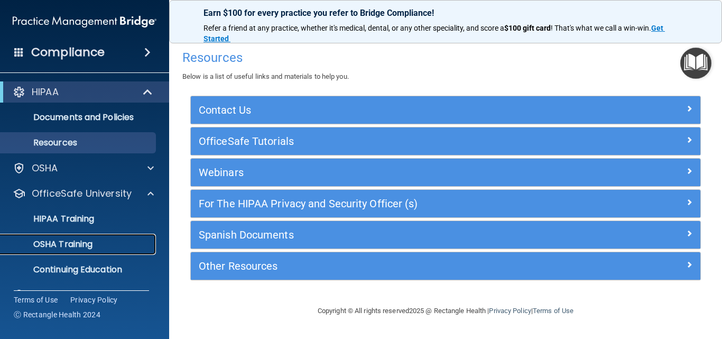
click at [138, 248] on div "OSHA Training" at bounding box center [79, 244] width 144 height 11
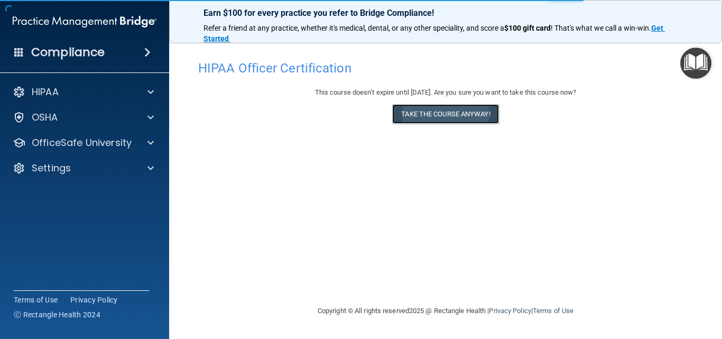
click at [430, 109] on button "Take the course anyway!" at bounding box center [445, 114] width 106 height 20
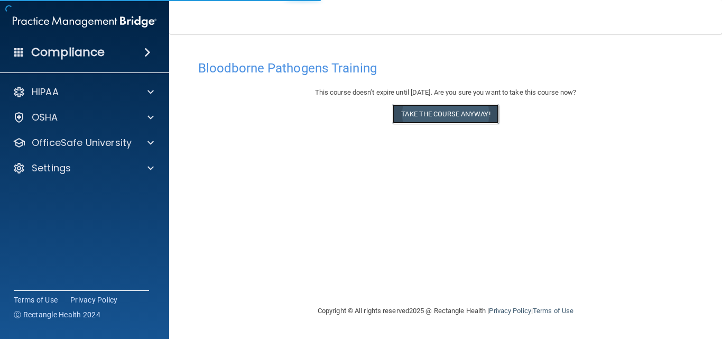
click at [448, 119] on button "Take the course anyway!" at bounding box center [445, 114] width 106 height 20
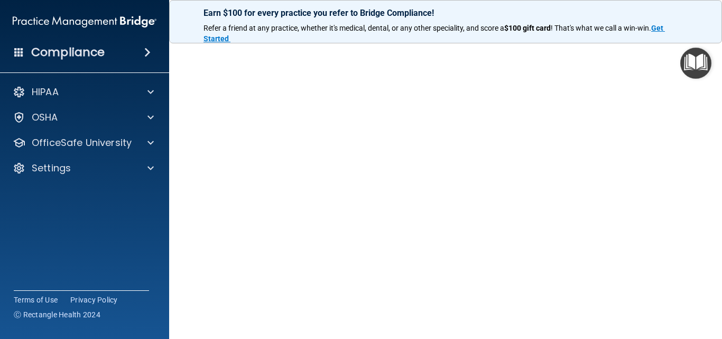
scroll to position [53, 0]
click at [711, 232] on main "Bloodborne Pathogens Training This course doesn’t expire until [DATE]. Are you …" at bounding box center [445, 186] width 553 height 305
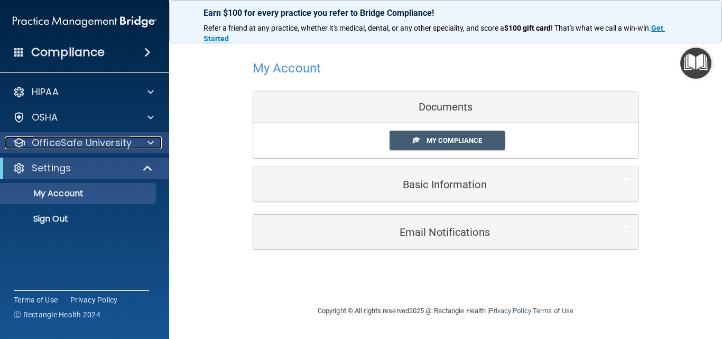
click at [93, 138] on p "OfficeSafe University" at bounding box center [82, 142] width 100 height 13
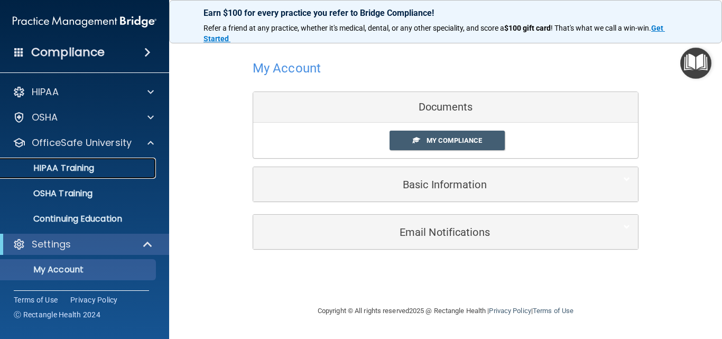
click at [114, 160] on link "HIPAA Training" at bounding box center [72, 168] width 167 height 21
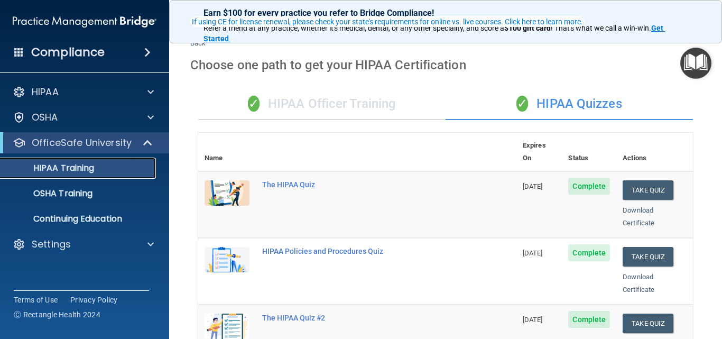
scroll to position [106, 0]
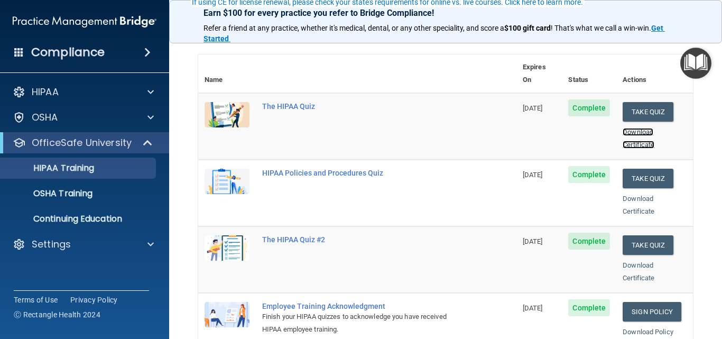
click at [625, 128] on link "Download Certificate" at bounding box center [639, 138] width 32 height 21
click at [45, 194] on p "OSHA Training" at bounding box center [50, 193] width 86 height 11
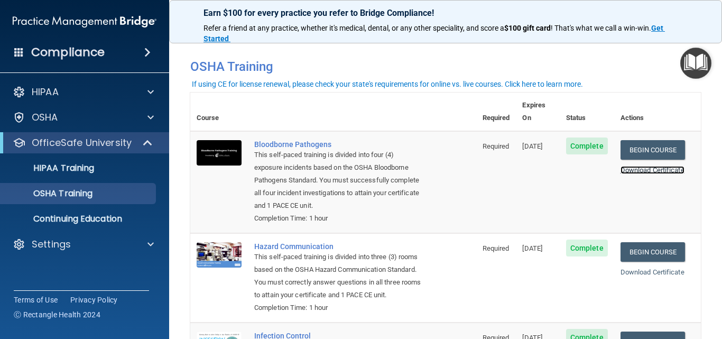
click at [655, 166] on link "Download Certificate" at bounding box center [653, 170] width 64 height 8
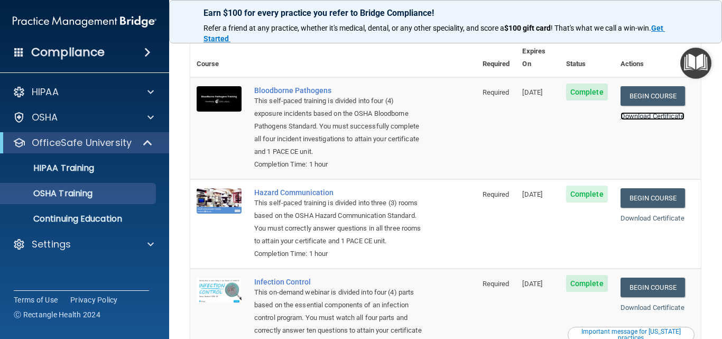
scroll to position [53, 0]
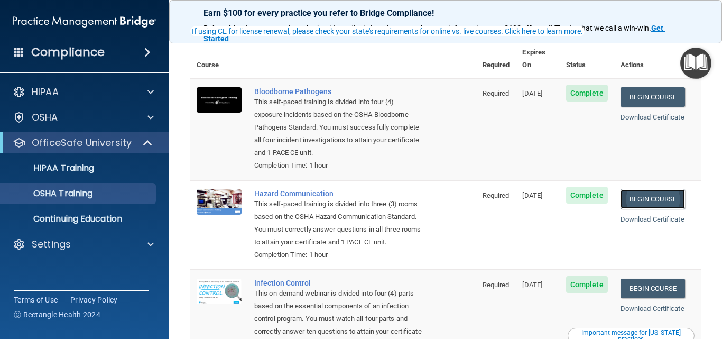
click at [661, 189] on link "Begin Course" at bounding box center [653, 199] width 64 height 20
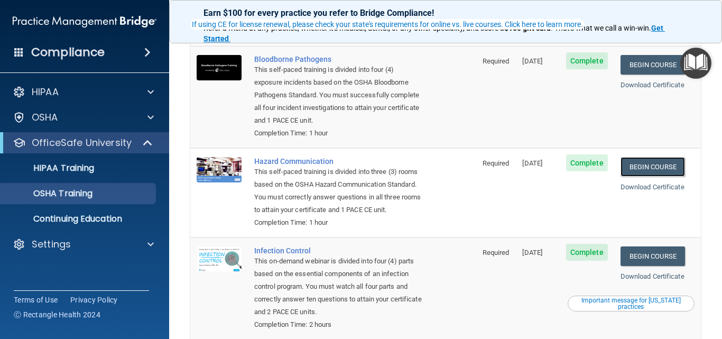
scroll to position [159, 0]
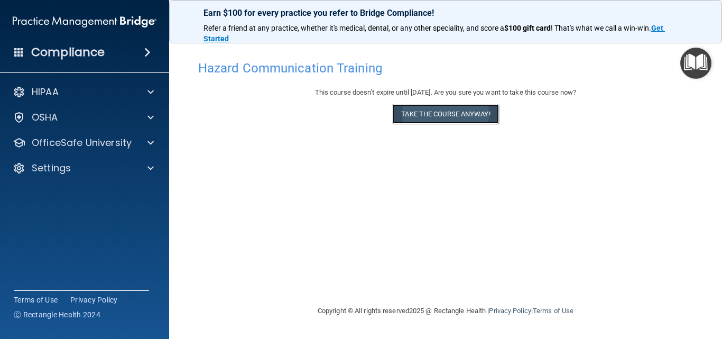
click at [476, 116] on button "Take the course anyway!" at bounding box center [445, 114] width 106 height 20
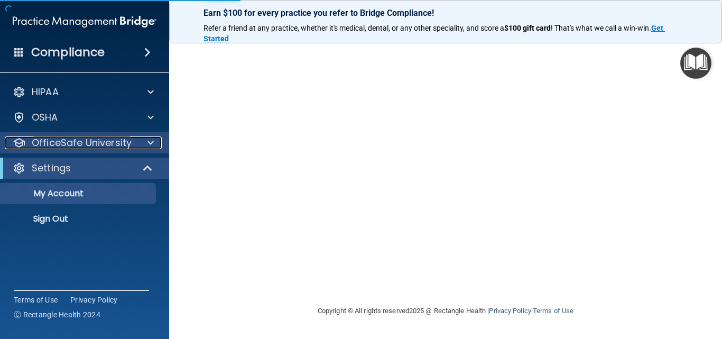
click at [113, 142] on p "OfficeSafe University" at bounding box center [82, 142] width 100 height 13
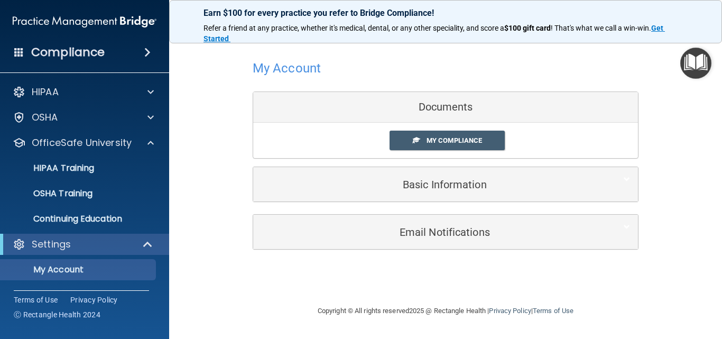
click at [80, 181] on ul "HIPAA Training OSHA Training Continuing Education" at bounding box center [84, 191] width 191 height 76
click at [93, 199] on link "OSHA Training" at bounding box center [72, 193] width 167 height 21
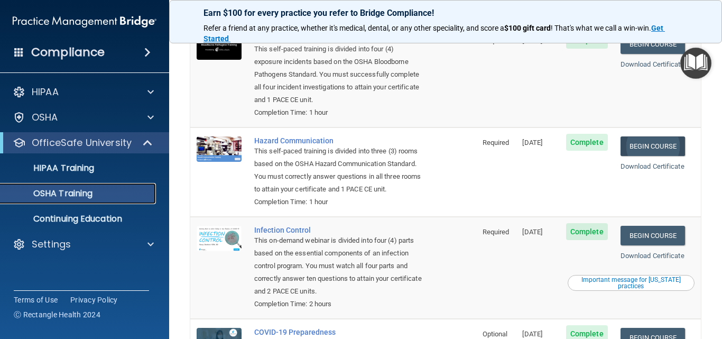
scroll to position [53, 0]
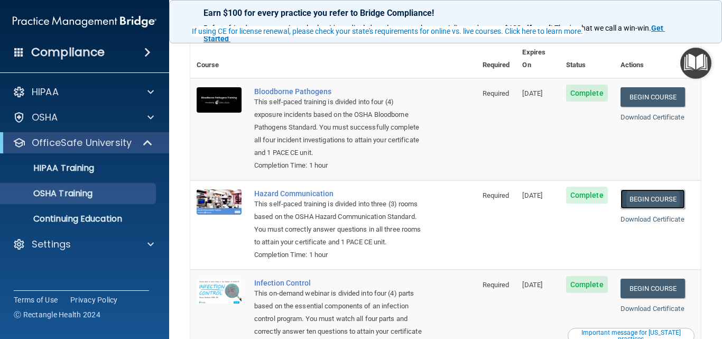
click at [646, 189] on link "Begin Course" at bounding box center [653, 199] width 64 height 20
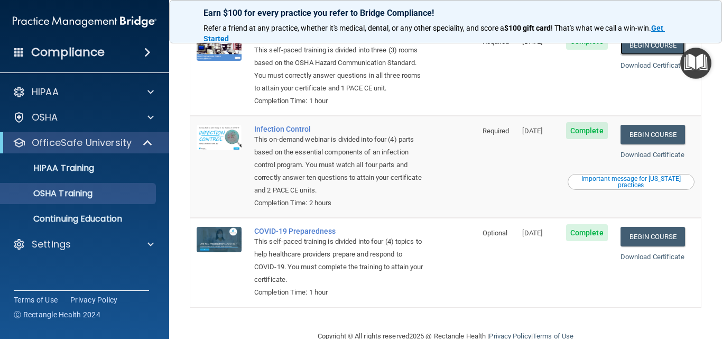
scroll to position [211, 0]
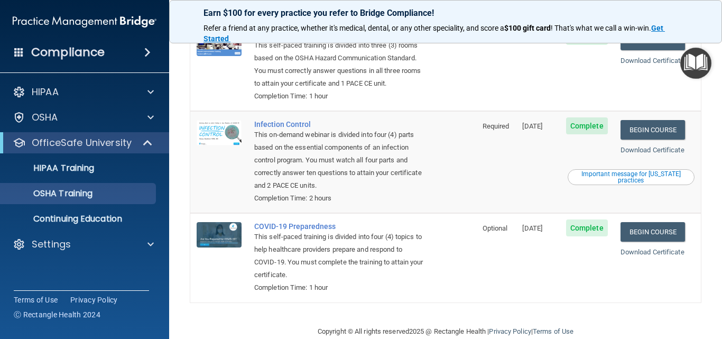
click at [643, 156] on div "Download Certificate" at bounding box center [658, 150] width 74 height 13
click at [643, 154] on link "Download Certificate" at bounding box center [653, 150] width 64 height 8
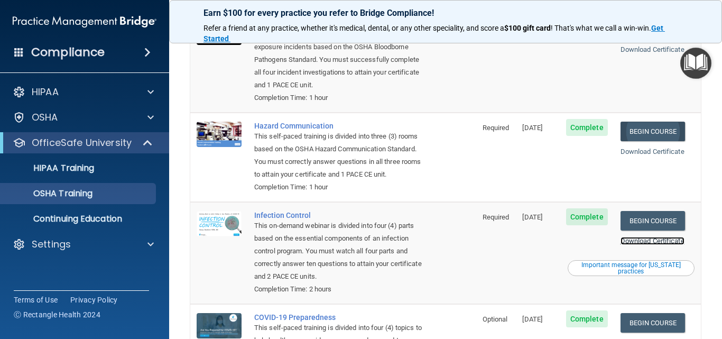
scroll to position [106, 0]
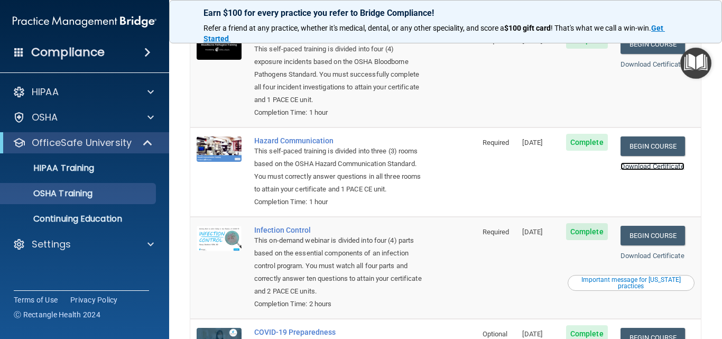
click at [649, 162] on link "Download Certificate" at bounding box center [653, 166] width 64 height 8
click at [645, 244] on link "Begin Course" at bounding box center [653, 236] width 64 height 20
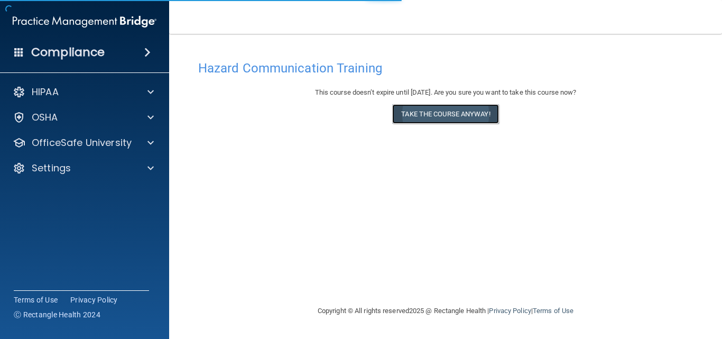
click at [479, 116] on button "Take the course anyway!" at bounding box center [445, 114] width 106 height 20
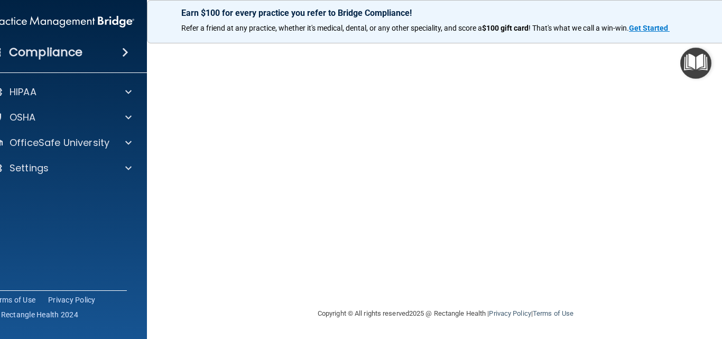
drag, startPoint x: 672, startPoint y: 308, endPoint x: 671, endPoint y: 293, distance: 14.8
click at [672, 303] on footer "Copyright © All rights reserved 2025 @ Rectangle Health | Privacy Policy | Term…" at bounding box center [445, 313] width 555 height 32
click at [721, 331] on main "Hazard Communication Training This course doesn’t expire until 09/11/2026. Are …" at bounding box center [445, 186] width 597 height 305
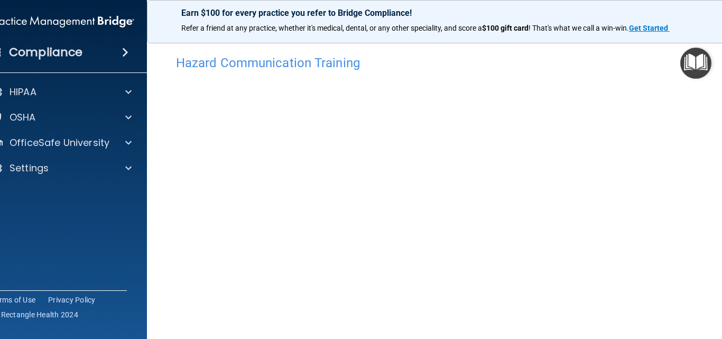
scroll to position [0, 0]
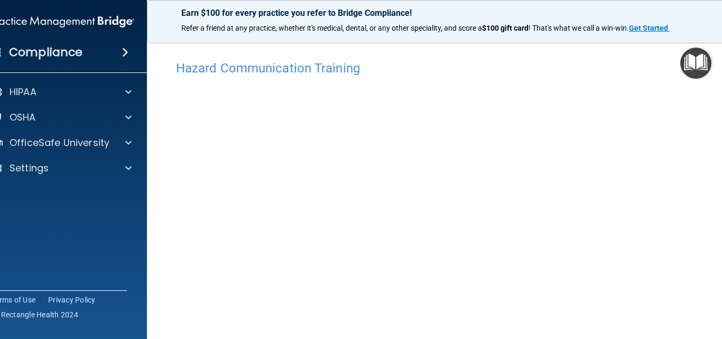
click at [303, 53] on div "Hazard Communication Training This course doesn’t expire until 09/11/2026. Are …" at bounding box center [445, 239] width 555 height 390
click at [303, 69] on h4 "Hazard Communication Training" at bounding box center [445, 68] width 539 height 14
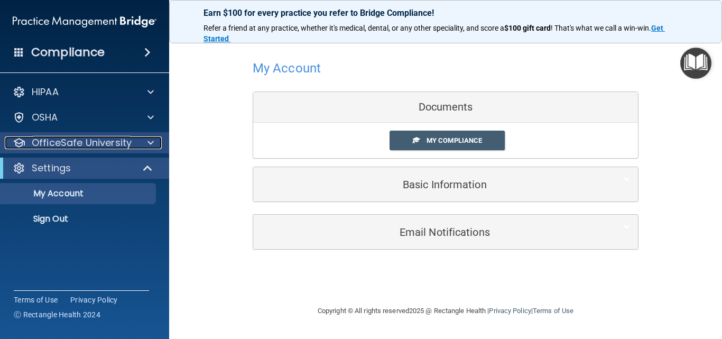
click at [145, 141] on div at bounding box center [149, 142] width 26 height 13
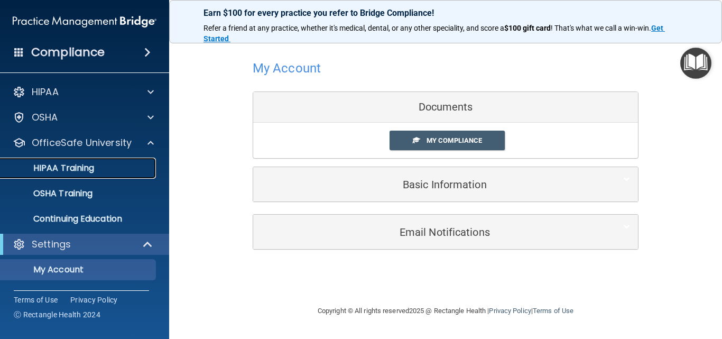
click at [144, 174] on link "HIPAA Training" at bounding box center [72, 168] width 167 height 21
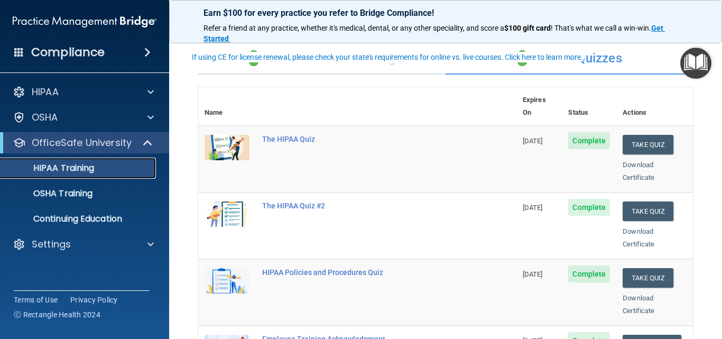
scroll to position [106, 0]
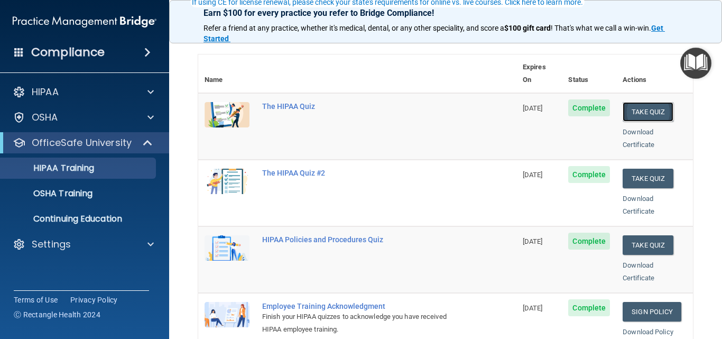
click at [635, 102] on button "Take Quiz" at bounding box center [648, 112] width 51 height 20
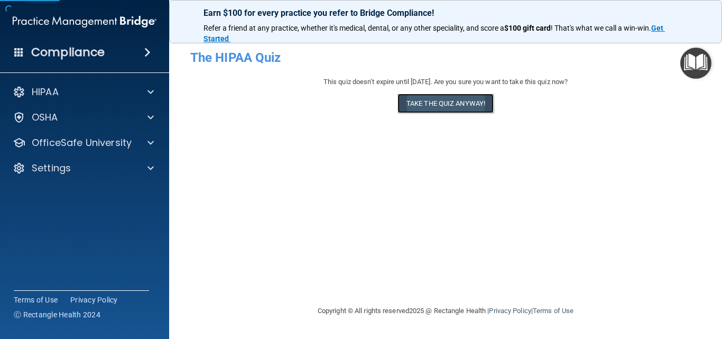
click at [484, 100] on button "Take the quiz anyway!" at bounding box center [446, 104] width 96 height 20
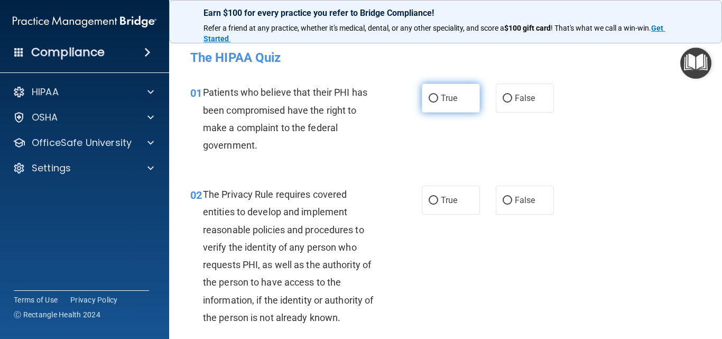
drag, startPoint x: 456, startPoint y: 115, endPoint x: 452, endPoint y: 109, distance: 7.2
click at [454, 112] on div "01 Patients who believe that their PHI has been compromised have the right to m…" at bounding box center [445, 121] width 527 height 102
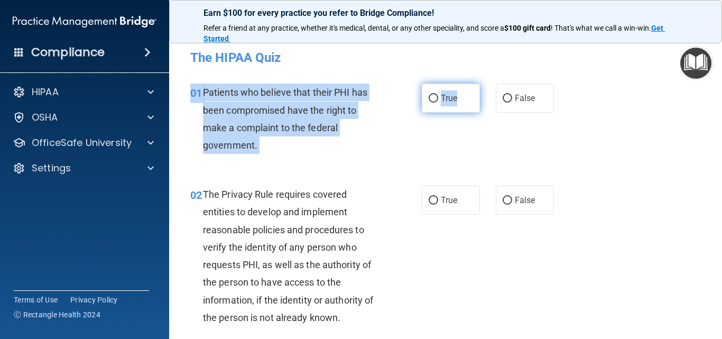
click at [450, 99] on span "True" at bounding box center [449, 98] width 16 height 10
click at [438, 99] on input "True" at bounding box center [434, 99] width 10 height 8
radio input "true"
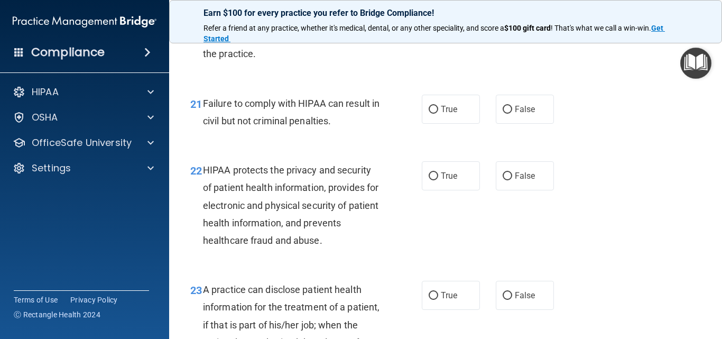
scroll to position [2912, 0]
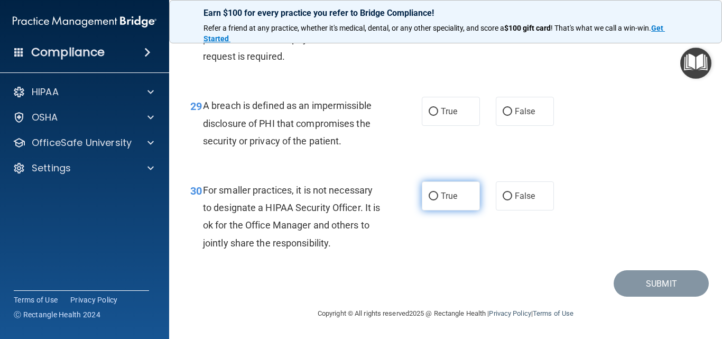
click at [427, 207] on label "True" at bounding box center [451, 195] width 58 height 29
click at [429, 200] on input "True" at bounding box center [434, 196] width 10 height 8
radio input "true"
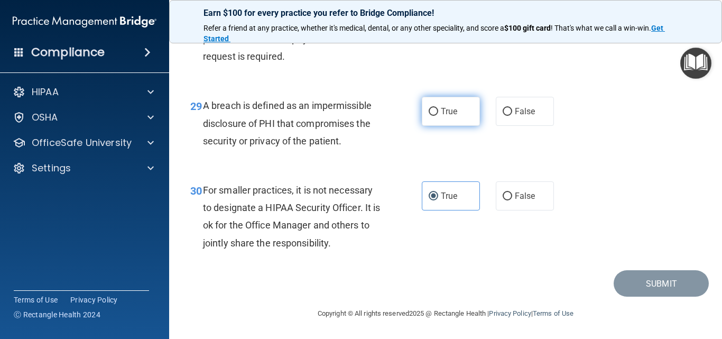
click at [458, 118] on label "True" at bounding box center [451, 111] width 58 height 29
click at [438, 116] on input "True" at bounding box center [434, 112] width 10 height 8
radio input "true"
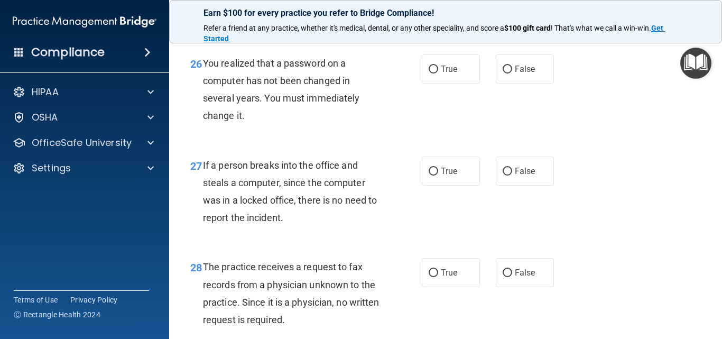
scroll to position [2595, 0]
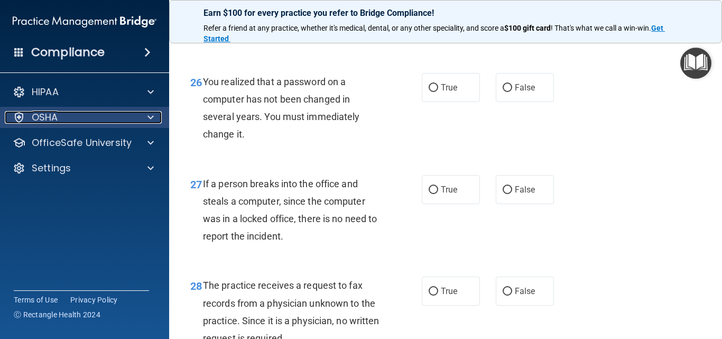
click at [107, 115] on div "OSHA" at bounding box center [70, 117] width 131 height 13
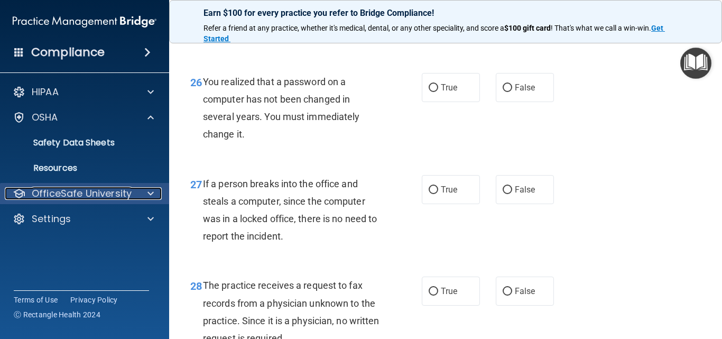
click at [128, 192] on p "OfficeSafe University" at bounding box center [82, 193] width 100 height 13
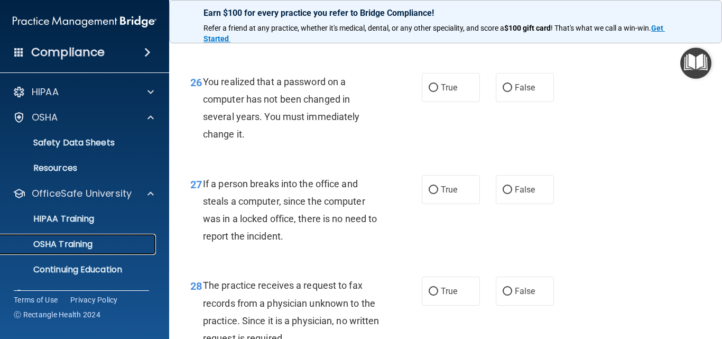
click at [125, 239] on div "OSHA Training" at bounding box center [79, 244] width 144 height 11
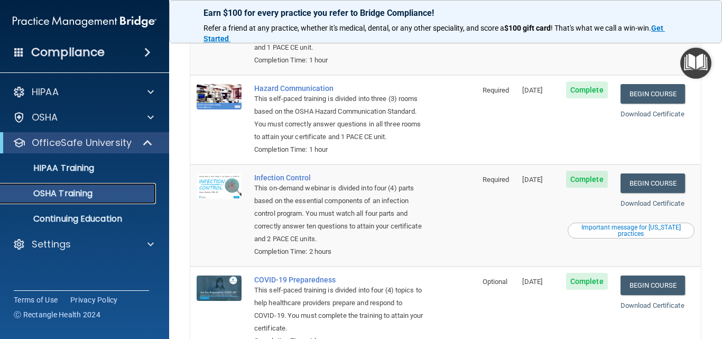
scroll to position [159, 0]
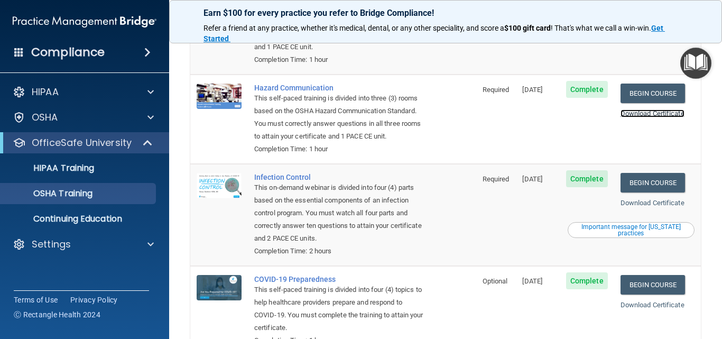
click at [651, 109] on link "Download Certificate" at bounding box center [653, 113] width 64 height 8
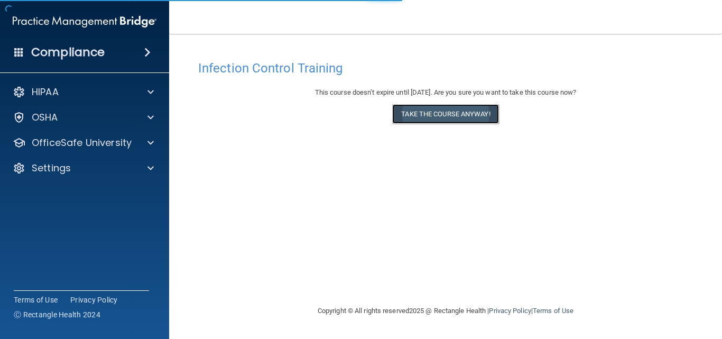
click at [449, 117] on button "Take the course anyway!" at bounding box center [445, 114] width 106 height 20
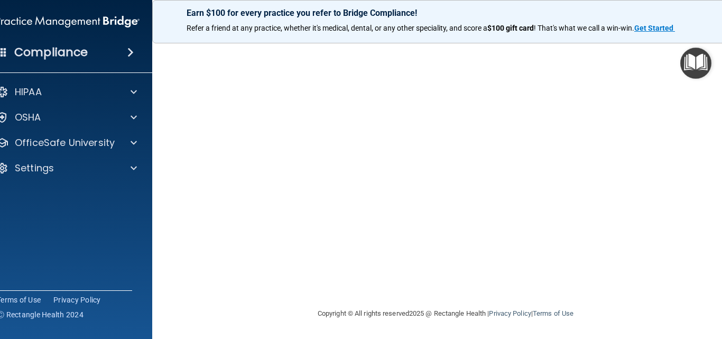
scroll to position [61, 0]
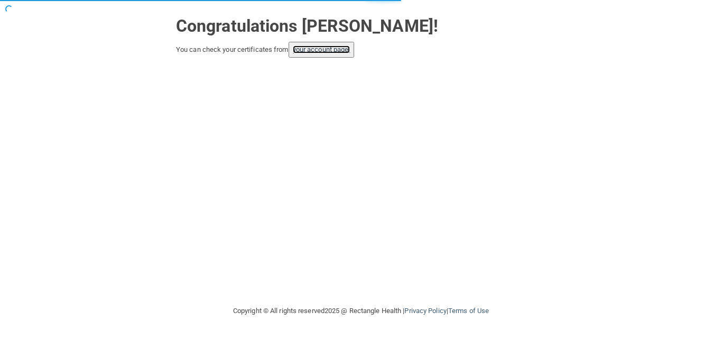
click at [320, 52] on link "your account page!" at bounding box center [322, 49] width 58 height 8
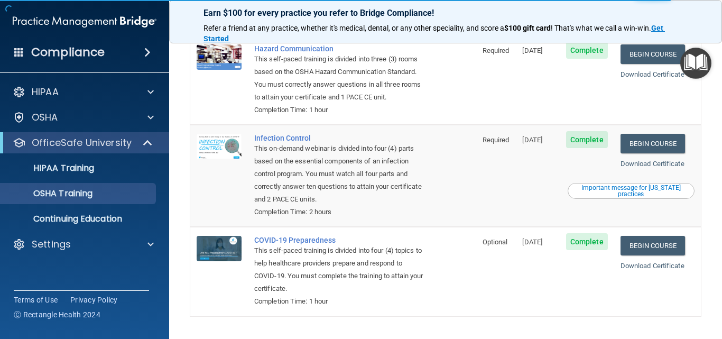
scroll to position [179, 0]
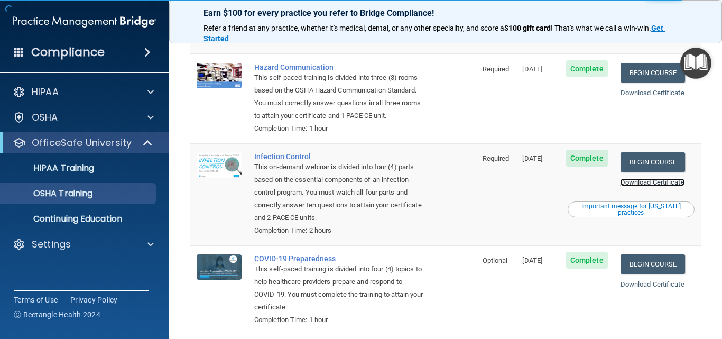
click at [644, 183] on link "Download Certificate" at bounding box center [653, 182] width 64 height 8
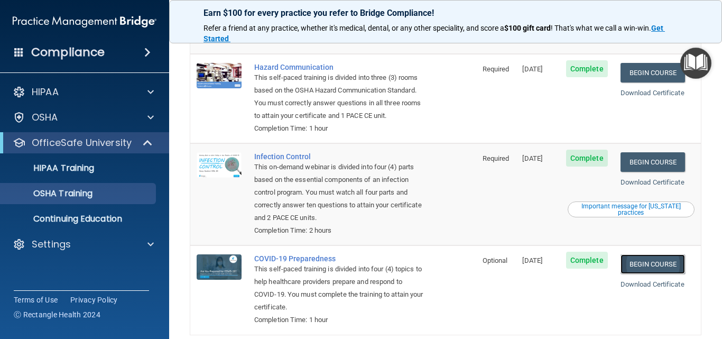
click at [632, 272] on link "Begin Course" at bounding box center [653, 264] width 64 height 20
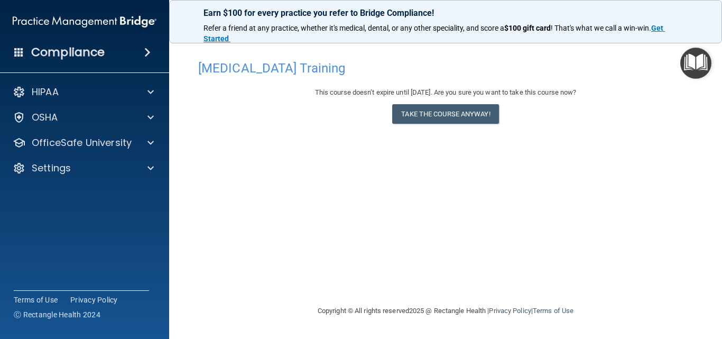
click at [444, 102] on div "This course doesn’t expire until [DATE]. Are you sure you want to take this cou…" at bounding box center [445, 107] width 495 height 43
click at [450, 121] on button "Take the course anyway!" at bounding box center [445, 114] width 106 height 20
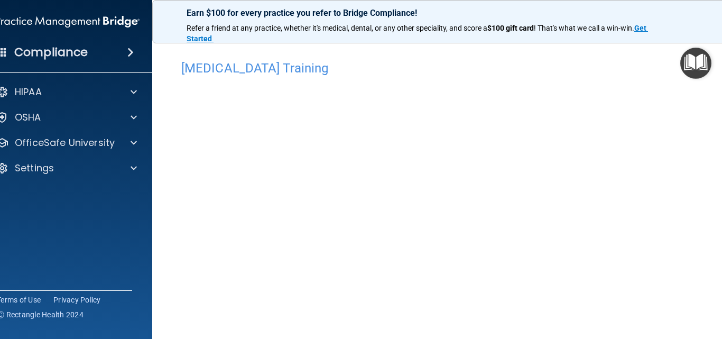
scroll to position [106, 0]
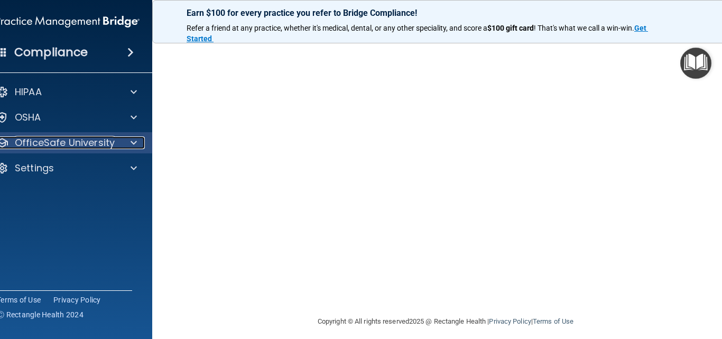
click at [131, 139] on span at bounding box center [134, 142] width 6 height 13
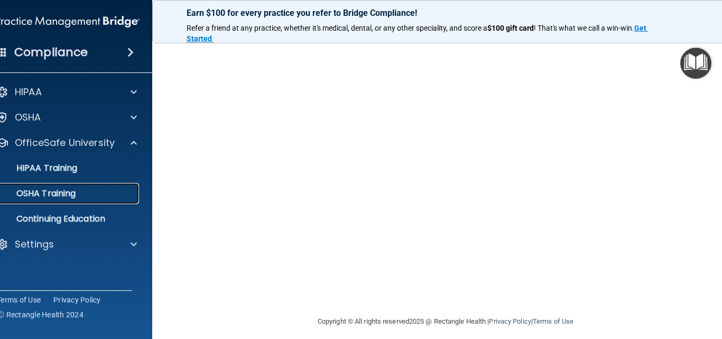
click at [121, 192] on div "OSHA Training" at bounding box center [62, 193] width 144 height 11
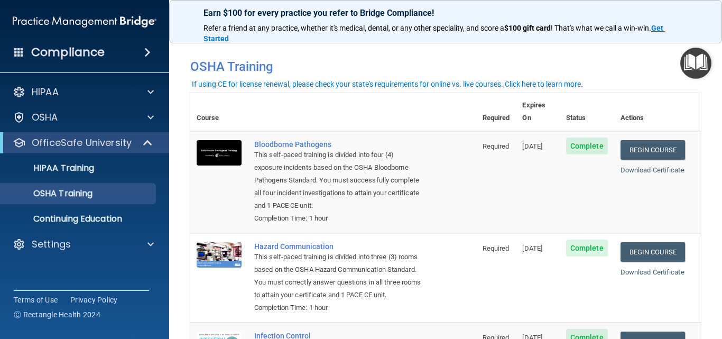
click at [115, 179] on ul "HIPAA Training OSHA Training Continuing Education" at bounding box center [84, 191] width 191 height 76
click at [115, 174] on link "HIPAA Training" at bounding box center [72, 168] width 167 height 21
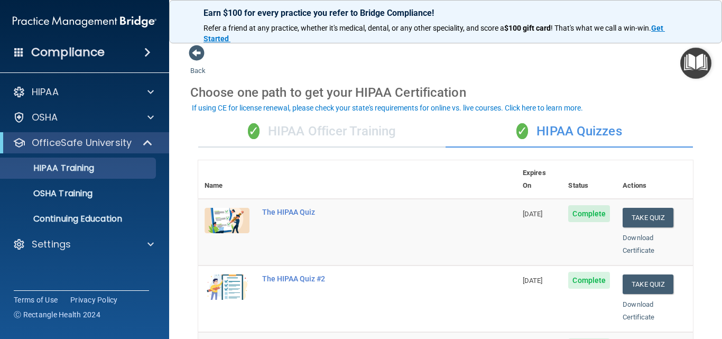
click at [281, 124] on div "✓ HIPAA Officer Training" at bounding box center [321, 132] width 247 height 32
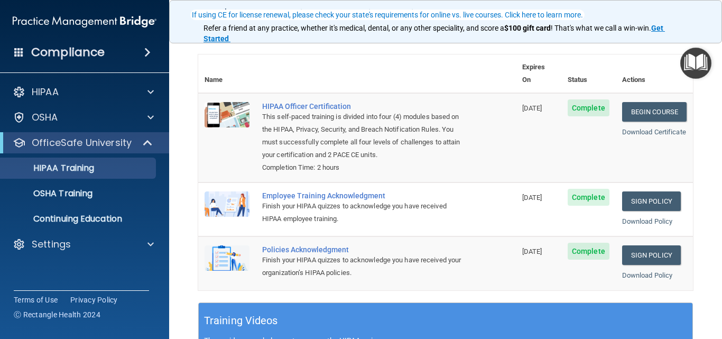
scroll to position [53, 0]
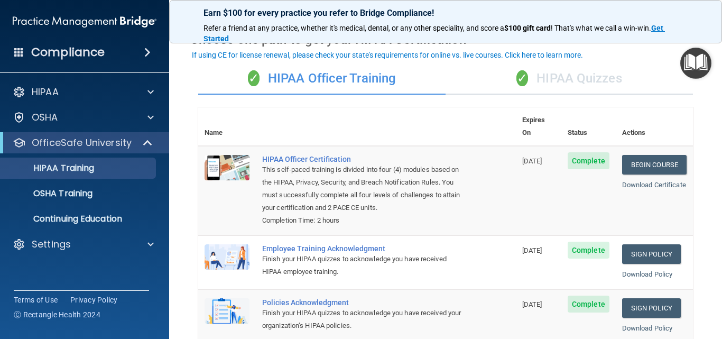
click at [570, 73] on div "✓ HIPAA Quizzes" at bounding box center [569, 79] width 247 height 32
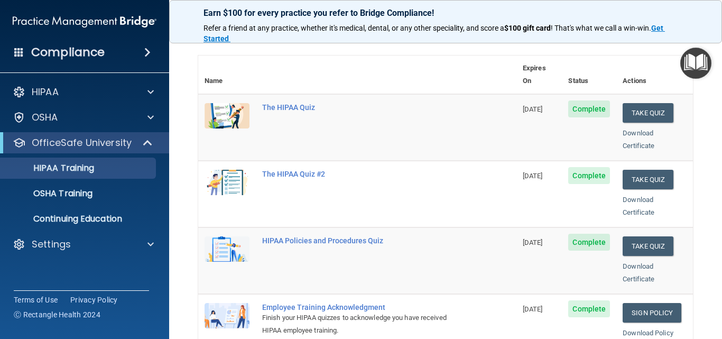
scroll to position [0, 0]
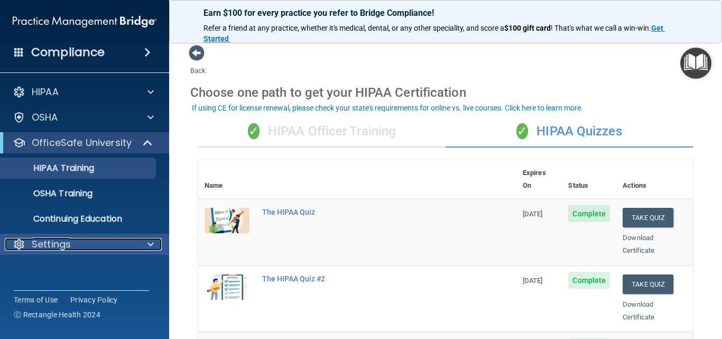
click at [67, 250] on p "Settings" at bounding box center [51, 244] width 39 height 13
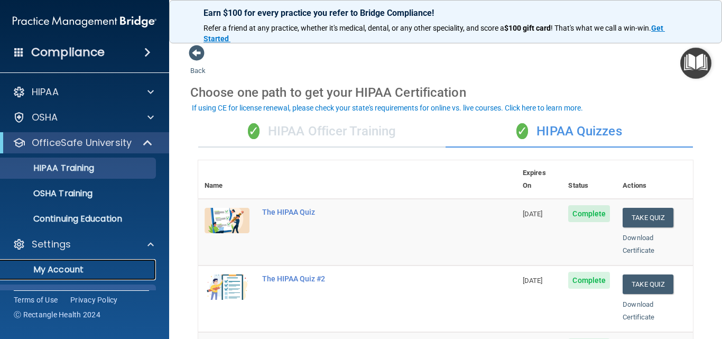
click at [91, 272] on p "My Account" at bounding box center [79, 269] width 144 height 11
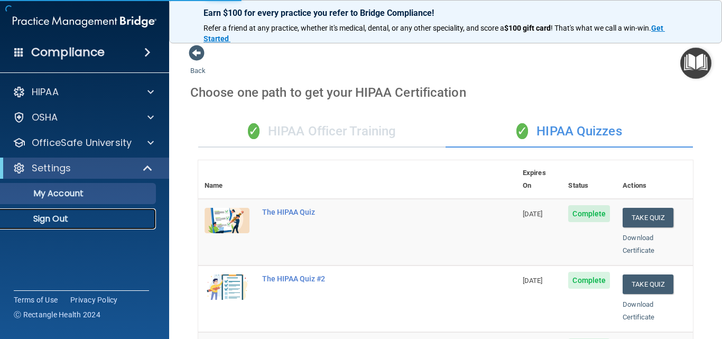
click at [95, 220] on p "Sign Out" at bounding box center [79, 219] width 144 height 11
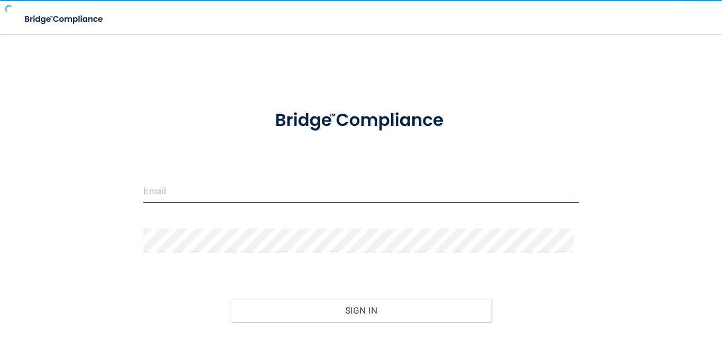
type input "[EMAIL_ADDRESS][DOMAIN_NAME]"
